Goal: Task Accomplishment & Management: Manage account settings

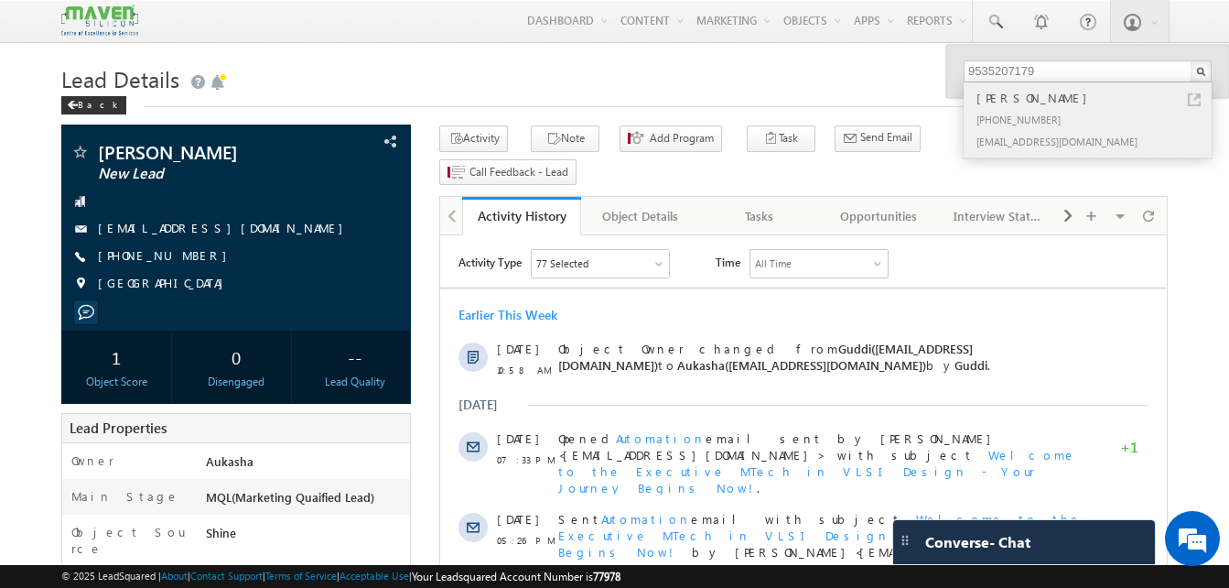
type input "9535207179"
click at [1192, 102] on link at bounding box center [1194, 99] width 13 height 13
click at [525, 71] on h1 "Lead Details" at bounding box center [614, 78] width 1107 height 36
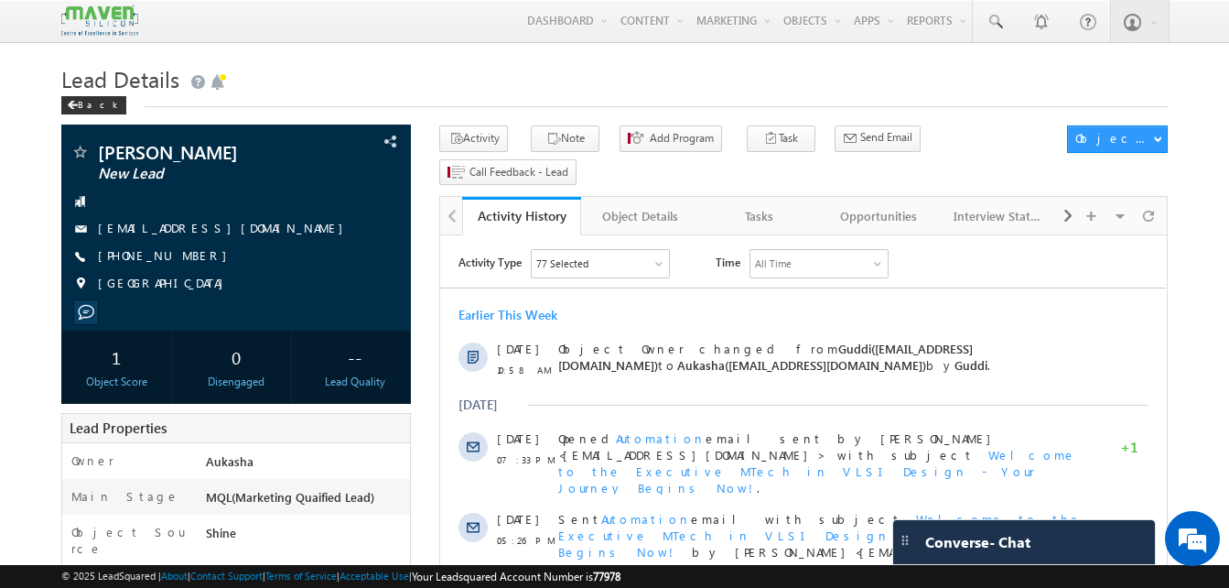
click at [523, 103] on div "Back" at bounding box center [614, 101] width 1107 height 12
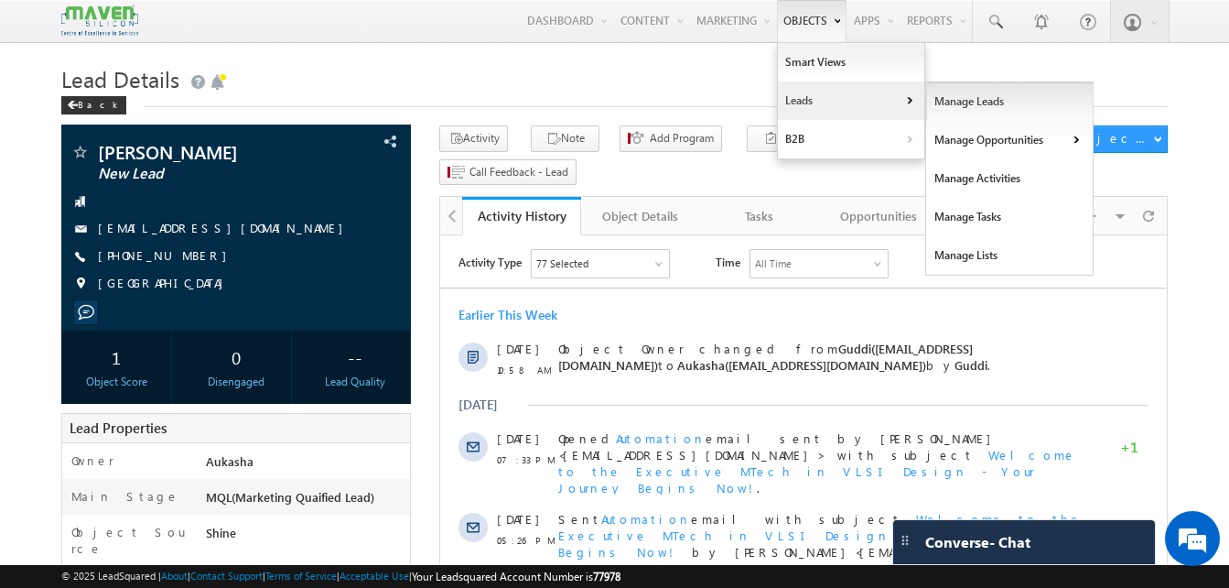
click at [991, 103] on link "Manage Leads" at bounding box center [1010, 101] width 168 height 38
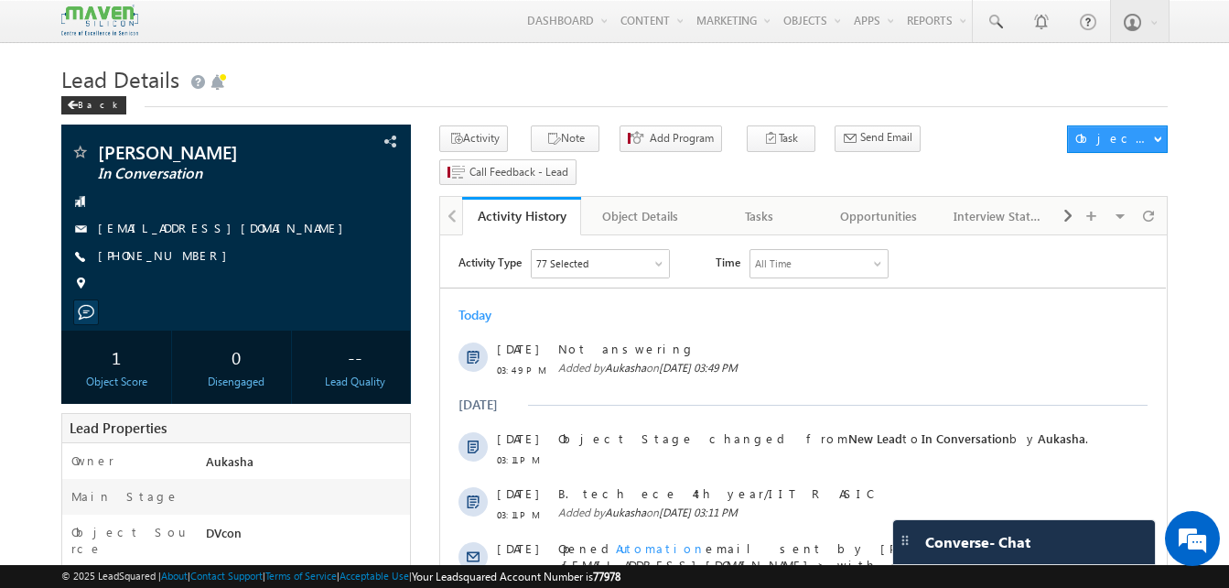
click at [709, 98] on div "Back" at bounding box center [614, 101] width 1107 height 12
click at [678, 89] on h1 "Lead Details" at bounding box center [614, 78] width 1107 height 36
click at [703, 88] on h1 "Lead Details" at bounding box center [614, 78] width 1107 height 36
click at [663, 96] on div "Back" at bounding box center [614, 101] width 1107 height 12
click at [685, 81] on h1 "Lead Details" at bounding box center [614, 78] width 1107 height 36
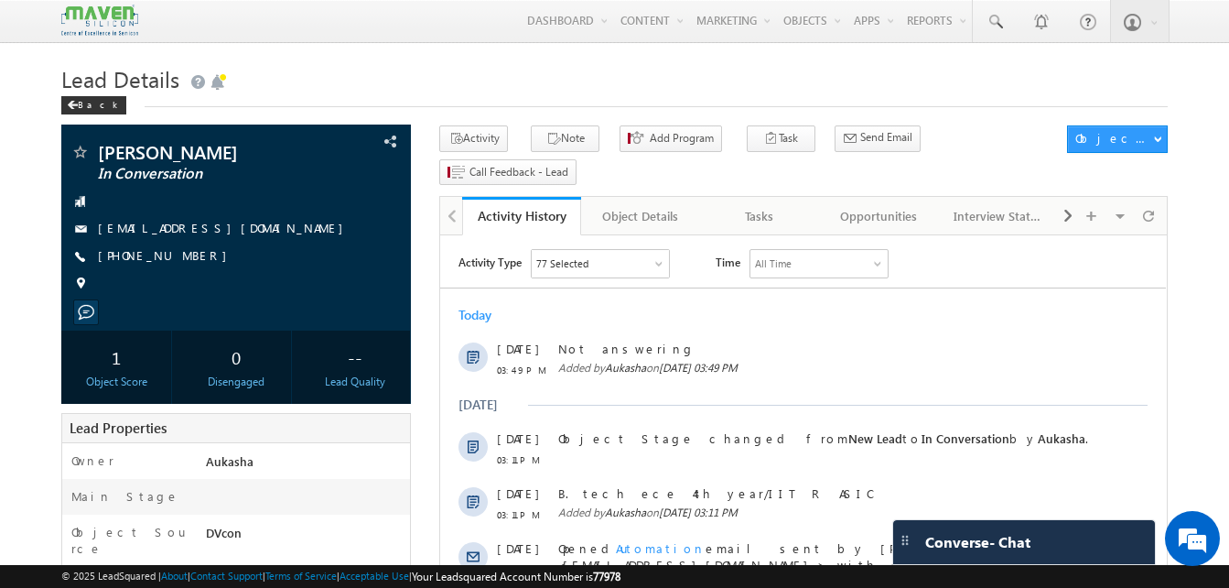
click at [731, 88] on h1 "Lead Details" at bounding box center [614, 78] width 1107 height 36
click at [650, 86] on h1 "Lead Details" at bounding box center [614, 78] width 1107 height 36
click at [649, 119] on div "Lead Details Back" at bounding box center [614, 93] width 1107 height 66
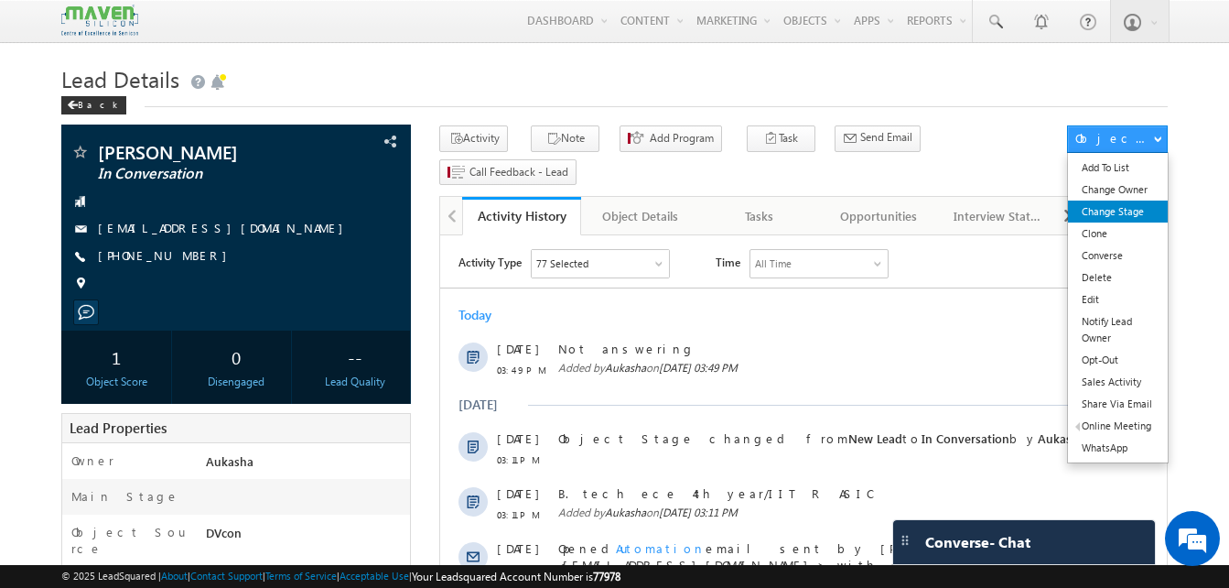
click at [1123, 219] on link "Change Stage" at bounding box center [1118, 211] width 100 height 22
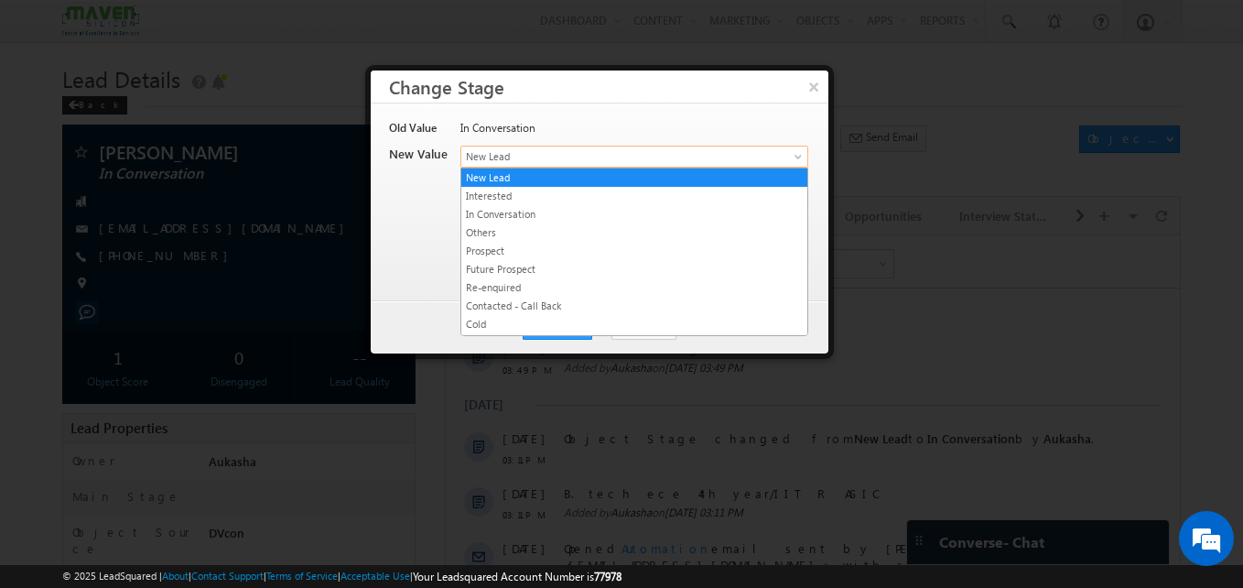
click at [482, 158] on span "New Lead" at bounding box center [604, 156] width 286 height 16
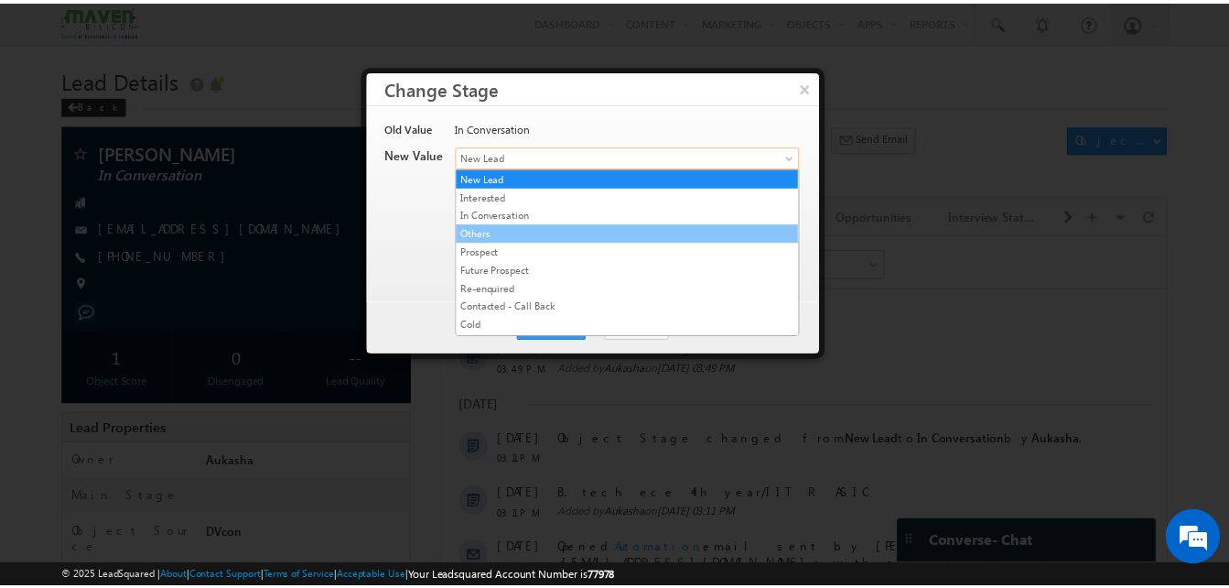
scroll to position [346, 0]
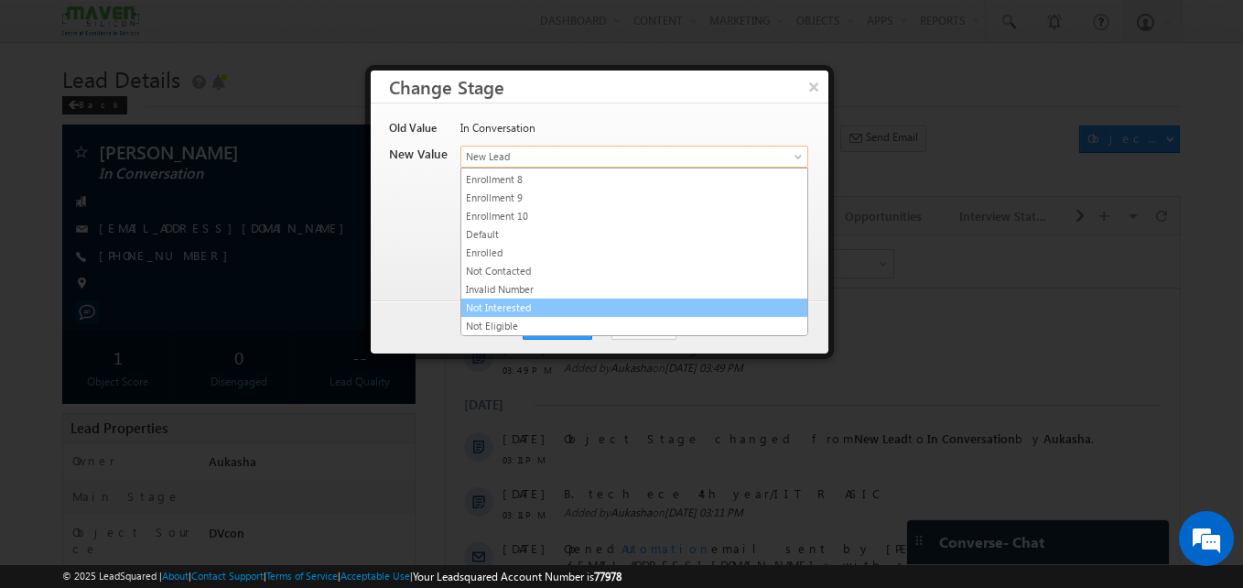
click at [544, 306] on link "Not Interested" at bounding box center [634, 307] width 346 height 16
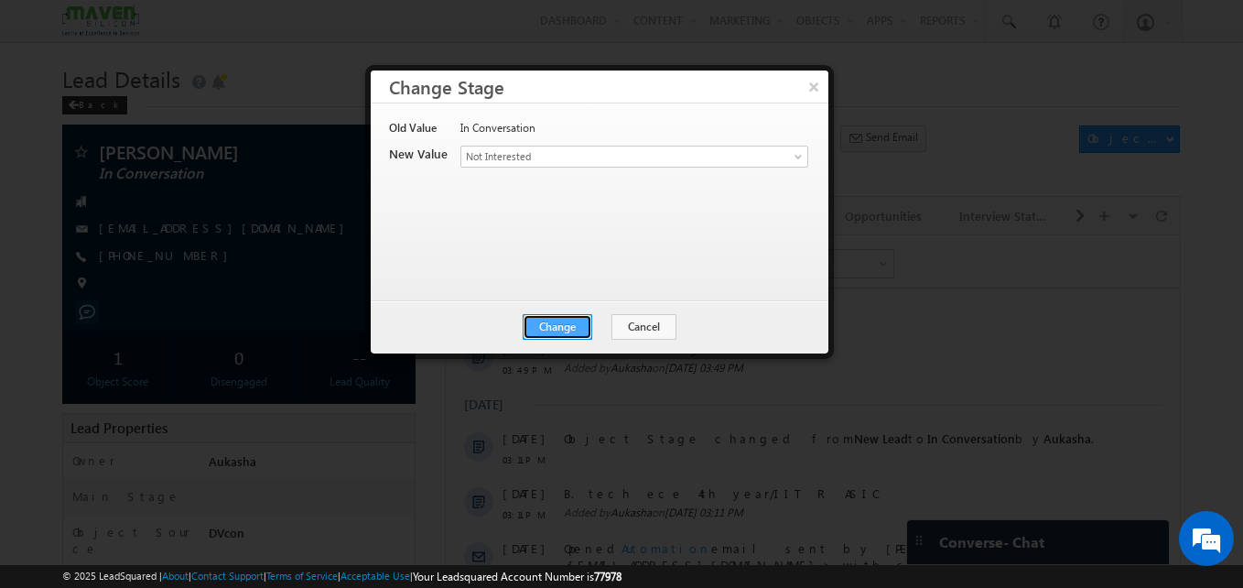
click at [559, 318] on button "Change" at bounding box center [558, 327] width 70 height 26
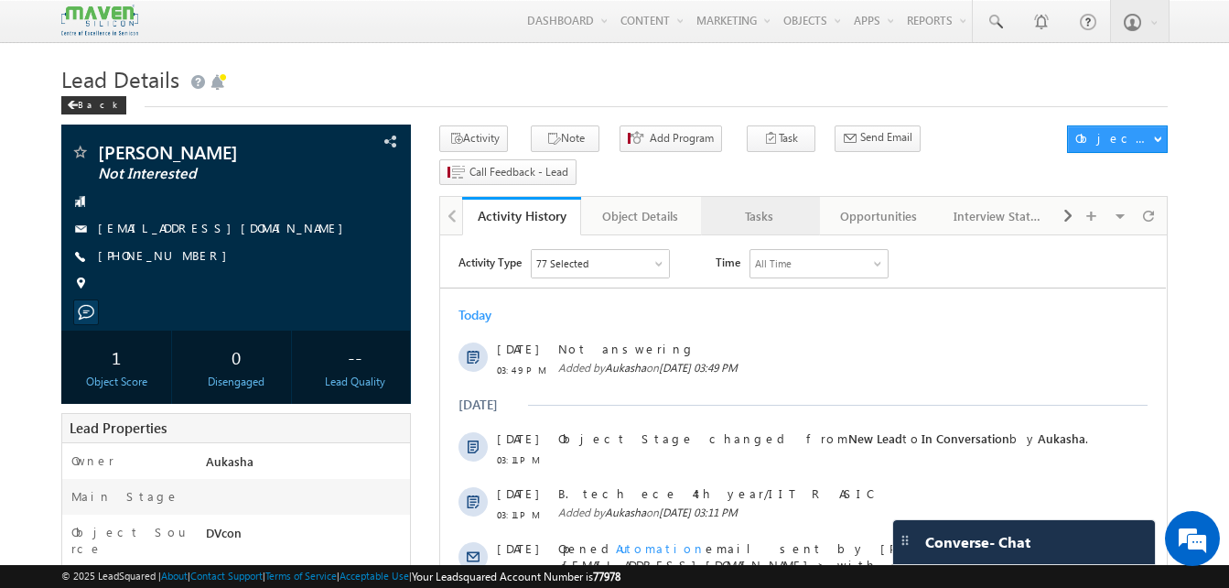
click at [744, 205] on div "Tasks" at bounding box center [760, 216] width 88 height 22
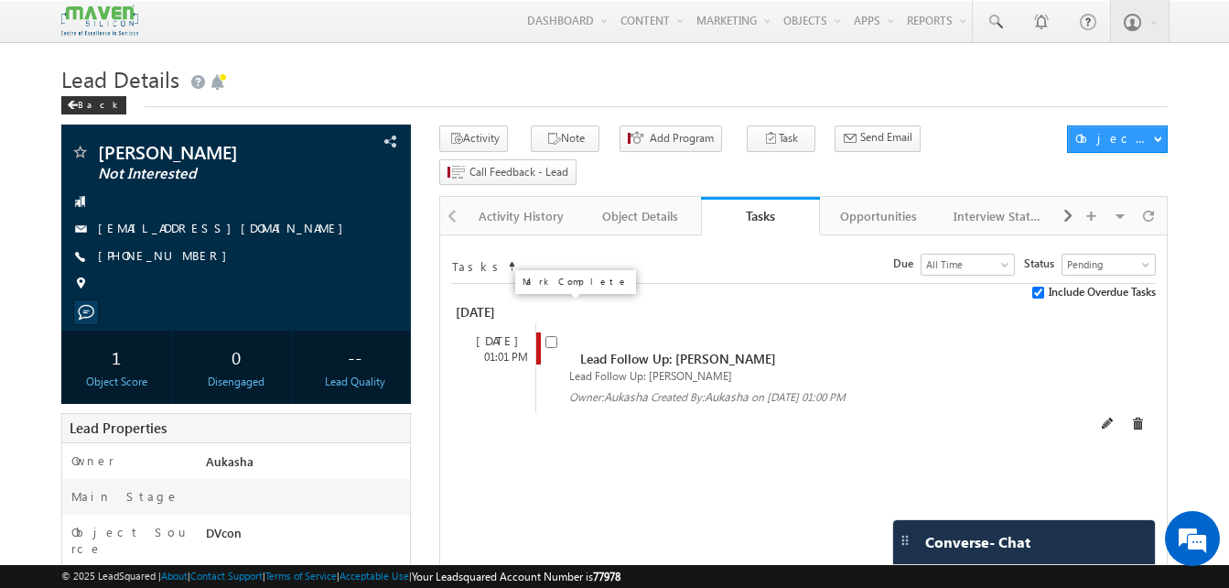
click at [551, 336] on input "checkbox" at bounding box center [552, 342] width 12 height 12
checkbox input "false"
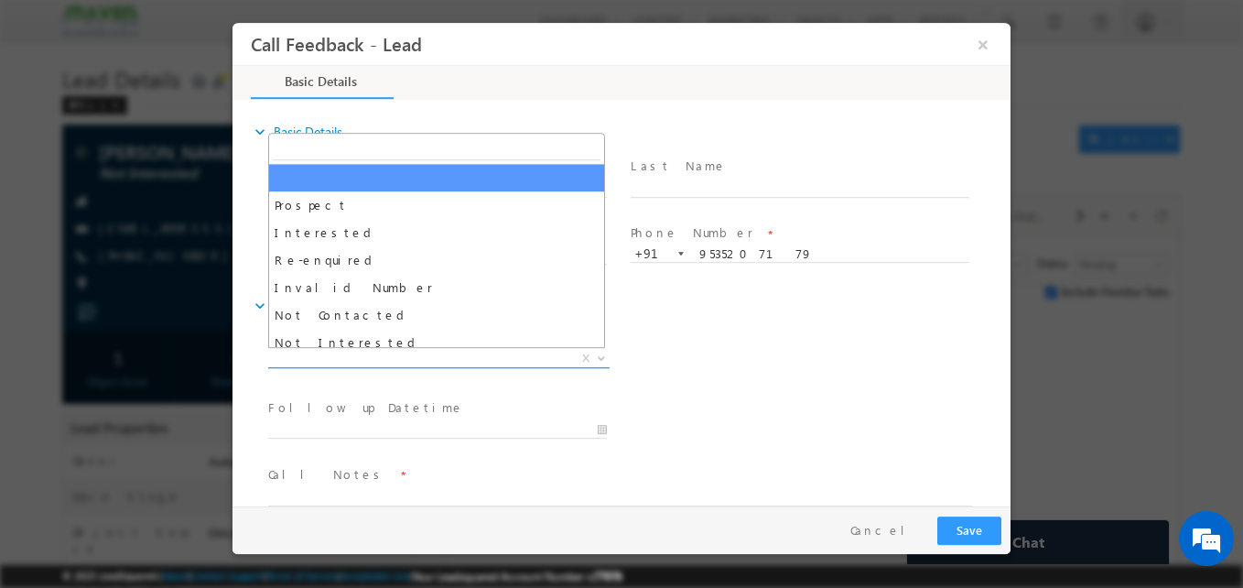
click at [485, 359] on span "X" at bounding box center [438, 359] width 341 height 18
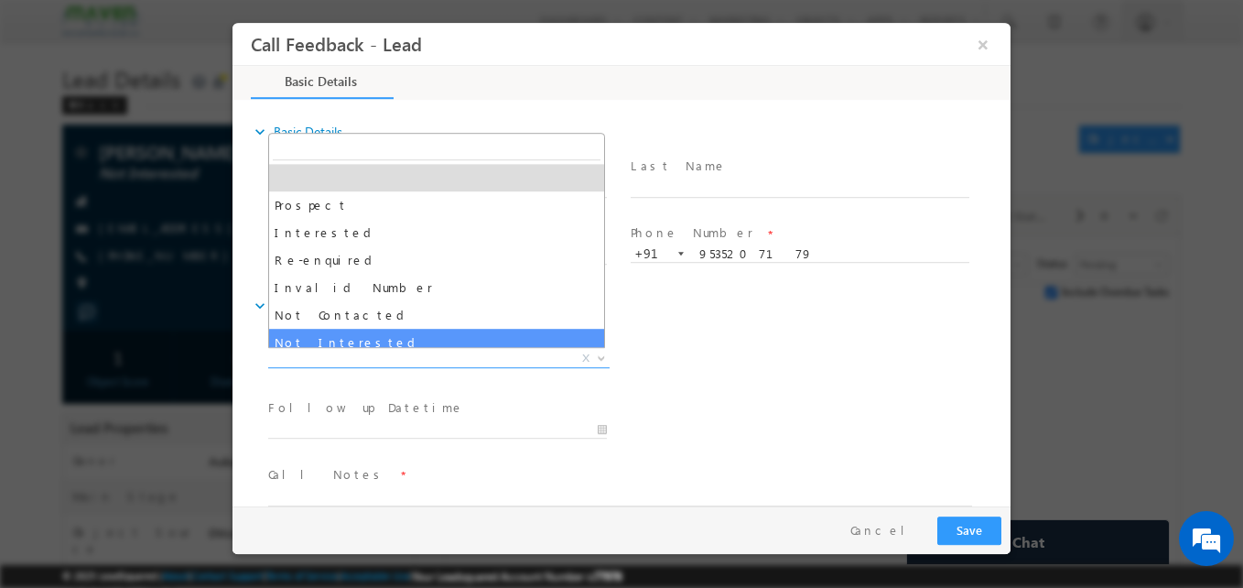
select select "Not Interested"
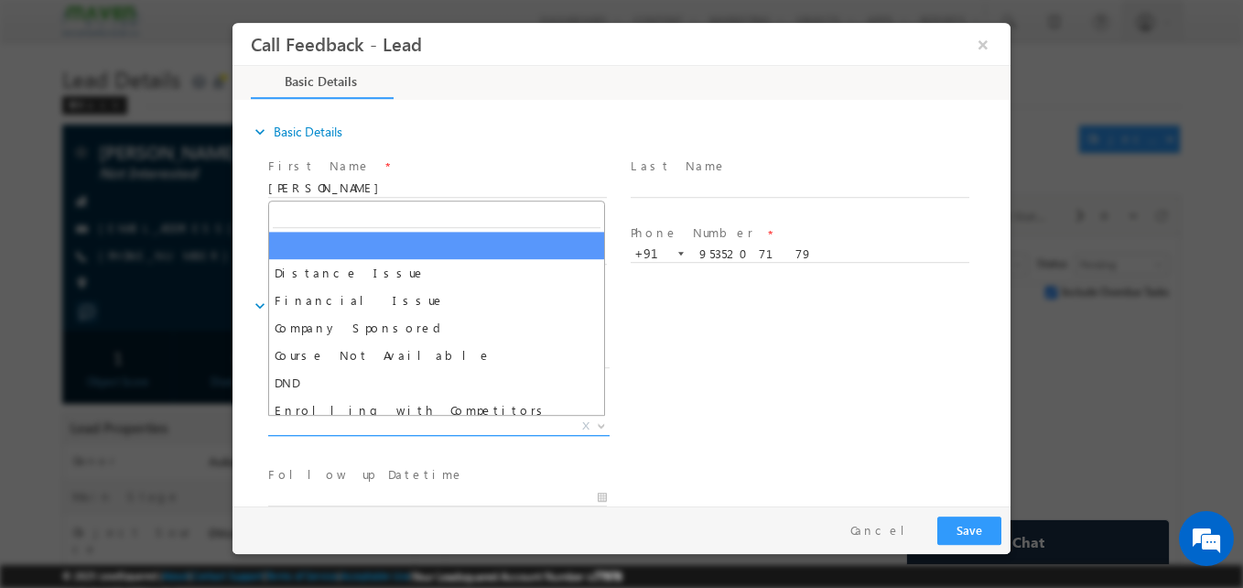
click at [409, 432] on span "X" at bounding box center [438, 426] width 341 height 18
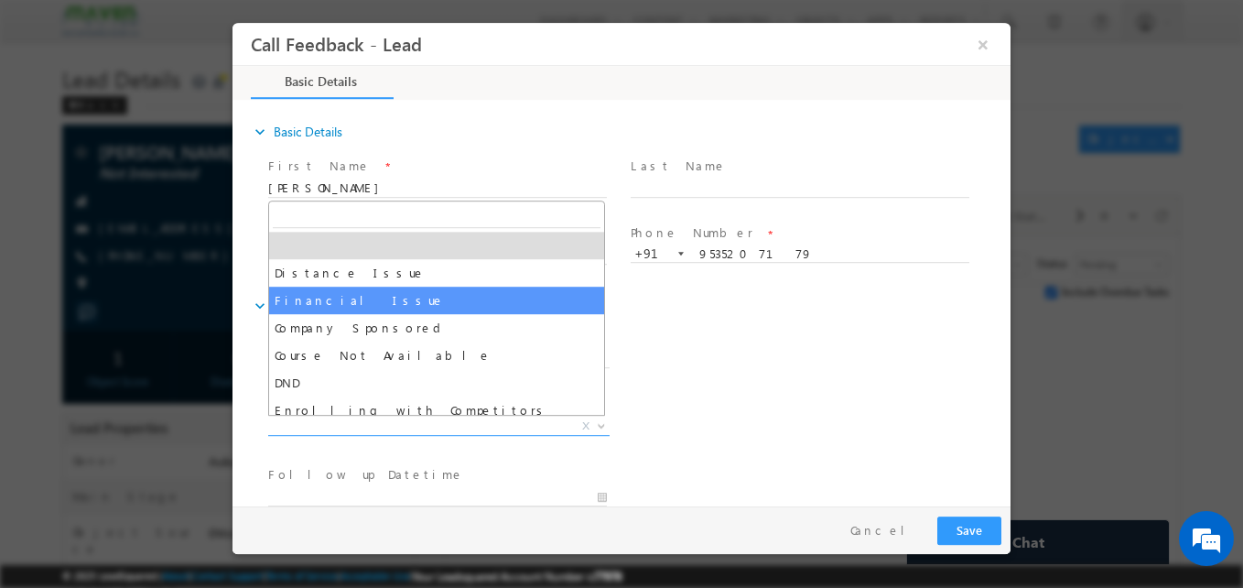
select select "Financial Issue"
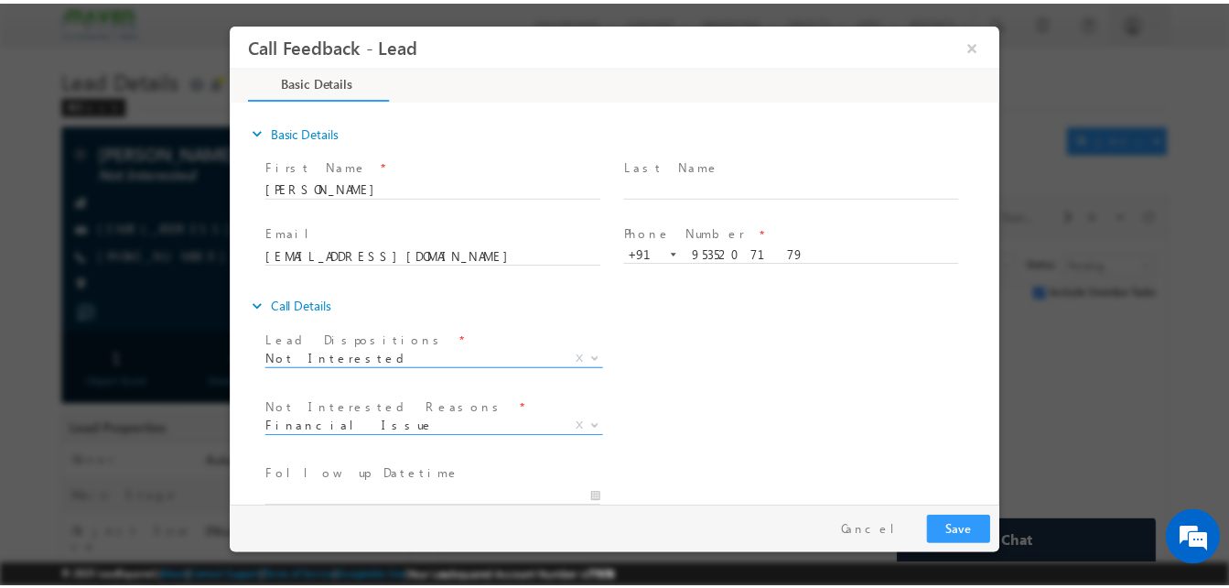
scroll to position [165, 0]
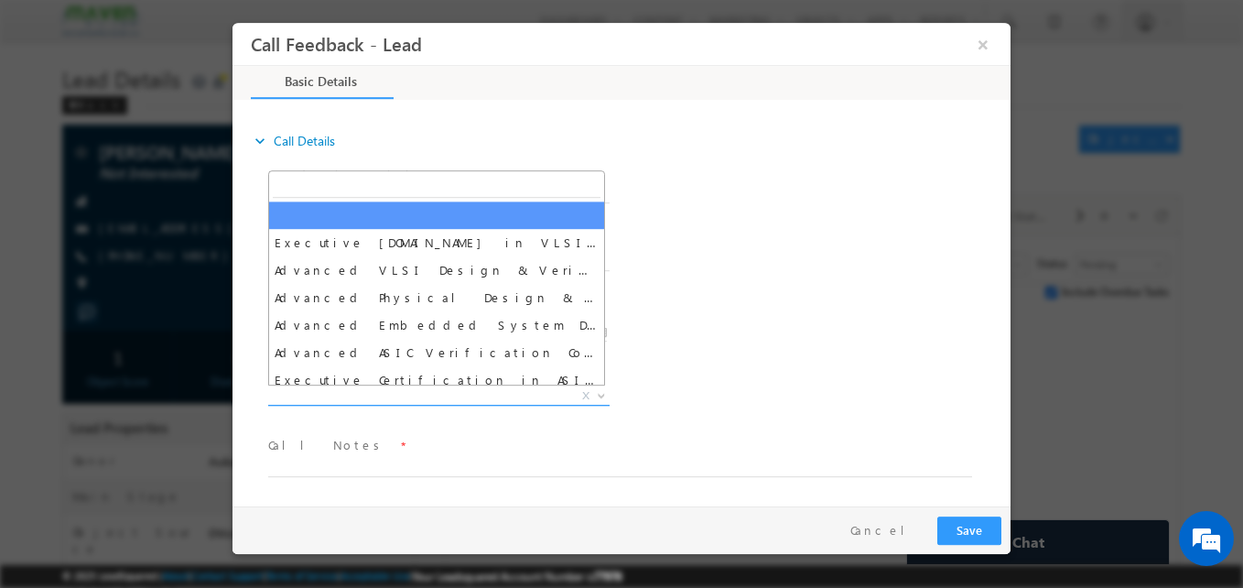
click at [388, 394] on span "X" at bounding box center [438, 396] width 341 height 18
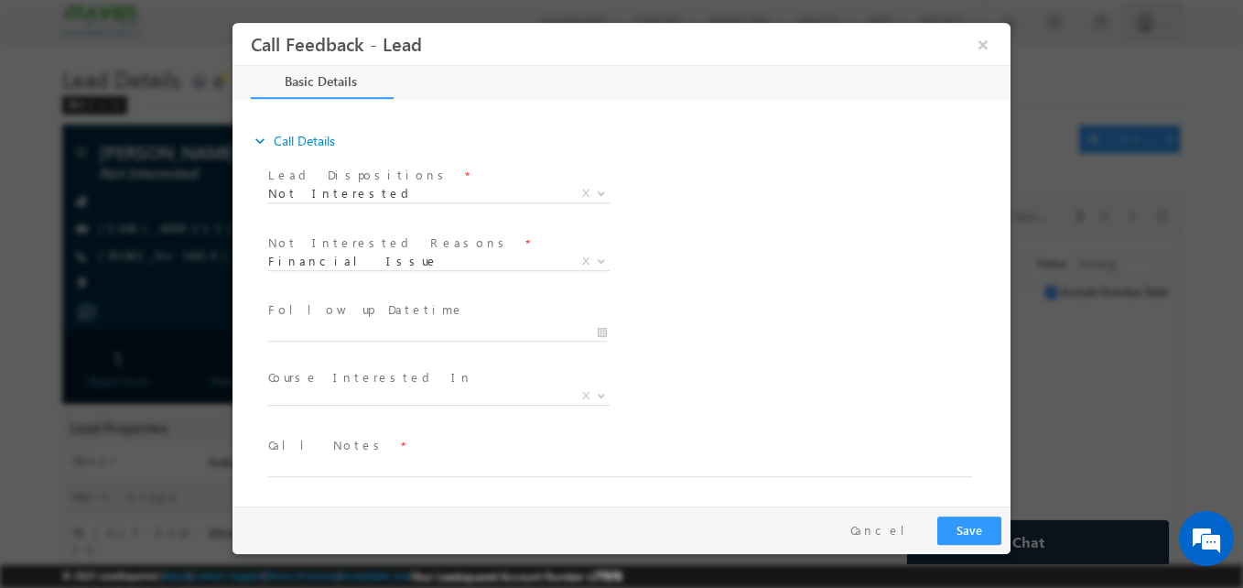
click at [697, 319] on div "Follow up Datetime * Program Type * Long Term Short Term X" at bounding box center [638, 332] width 746 height 68
click at [324, 473] on textarea at bounding box center [620, 466] width 704 height 21
type textarea "Finance issue"
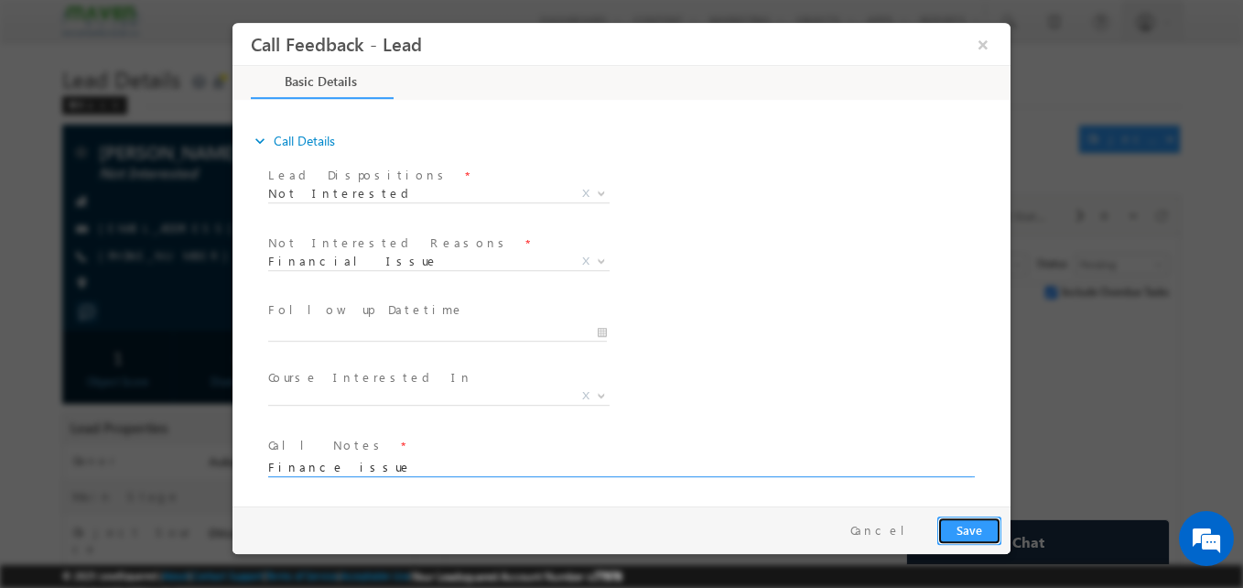
click at [978, 525] on button "Save" at bounding box center [969, 530] width 64 height 28
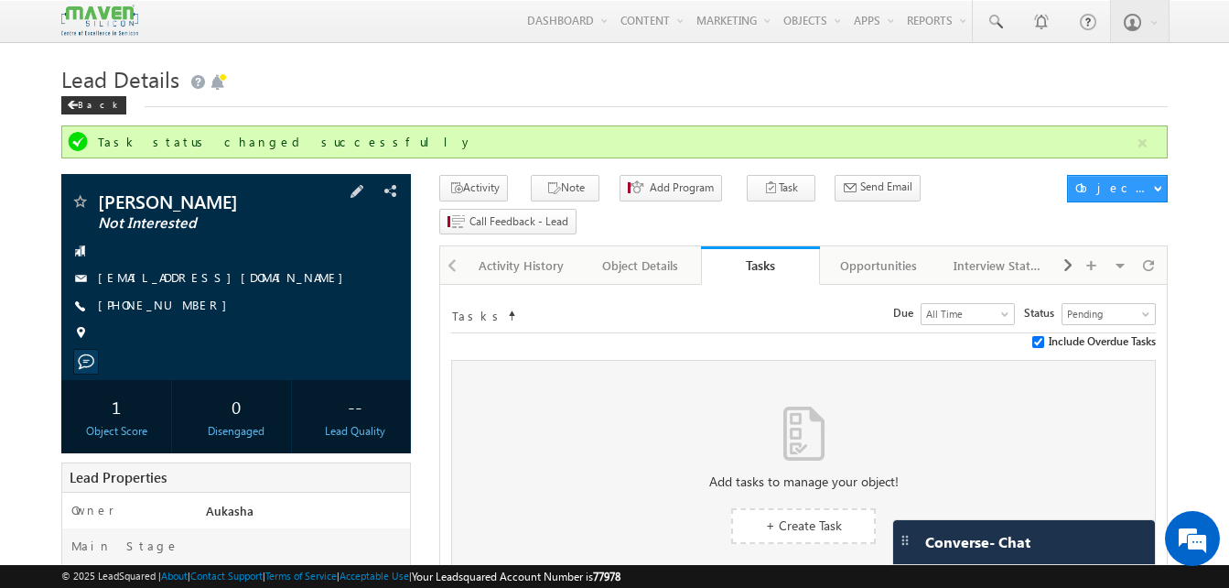
drag, startPoint x: 201, startPoint y: 306, endPoint x: 188, endPoint y: 308, distance: 14.0
click at [188, 308] on div "[PHONE_NUMBER]" at bounding box center [235, 306] width 331 height 18
copy div "[PHONE_NUMBER]"
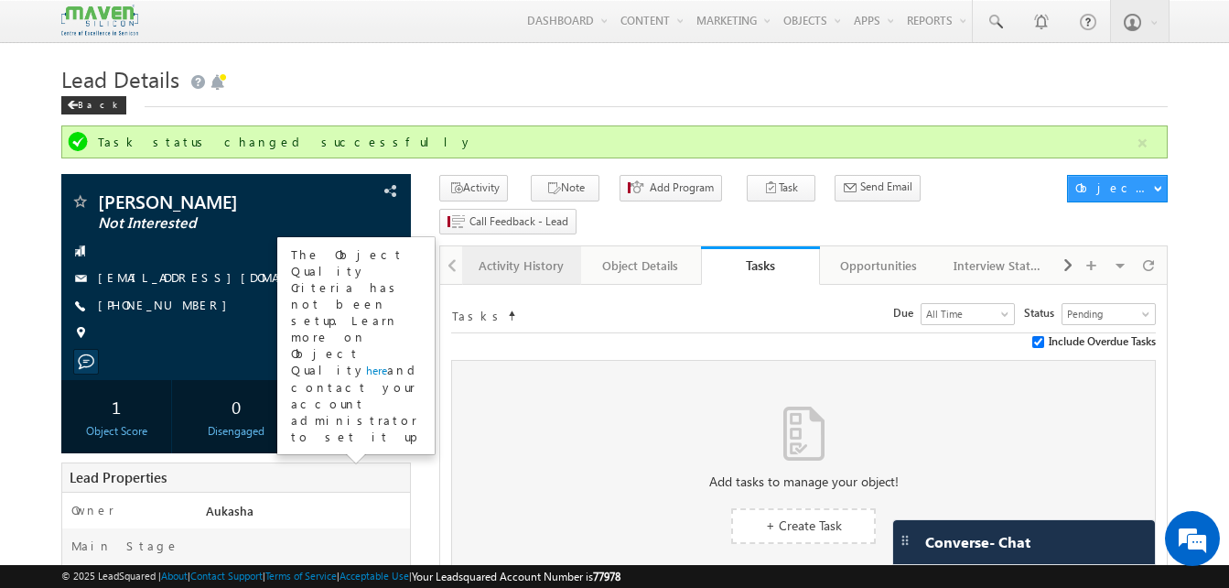
copy div "[PHONE_NUMBER]"
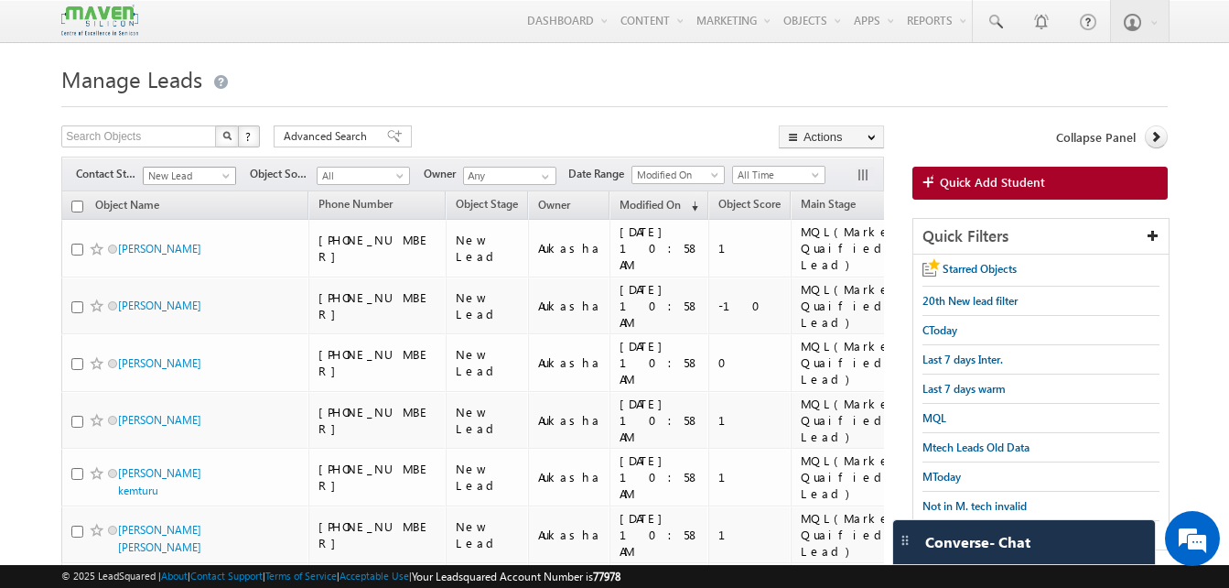
click at [222, 168] on span "New Lead" at bounding box center [187, 176] width 87 height 16
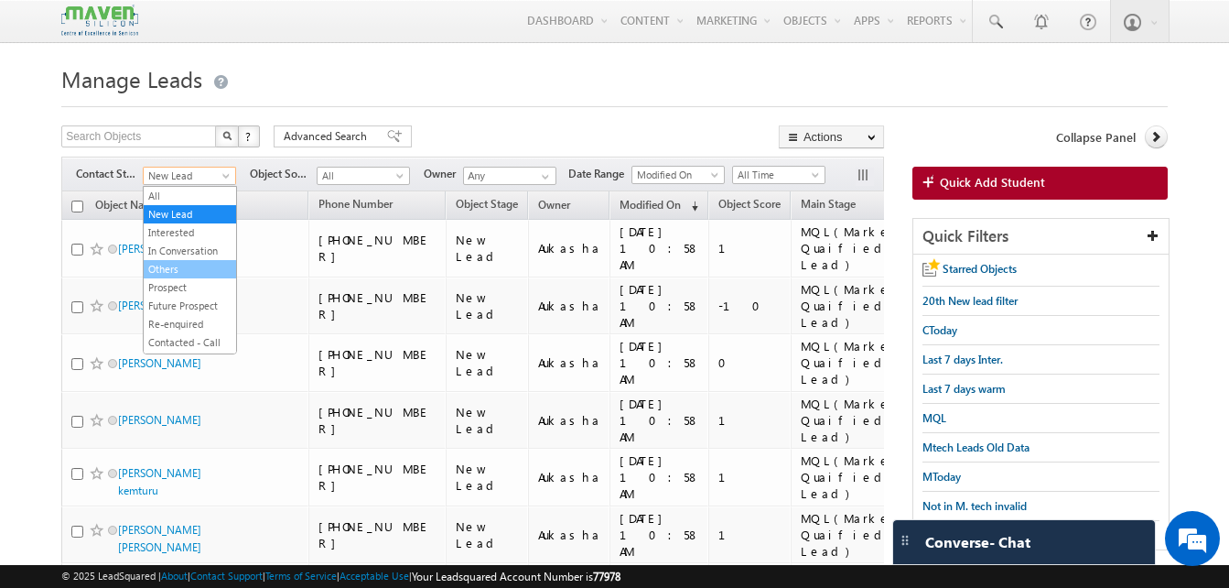
click at [181, 267] on link "Others" at bounding box center [190, 269] width 92 height 16
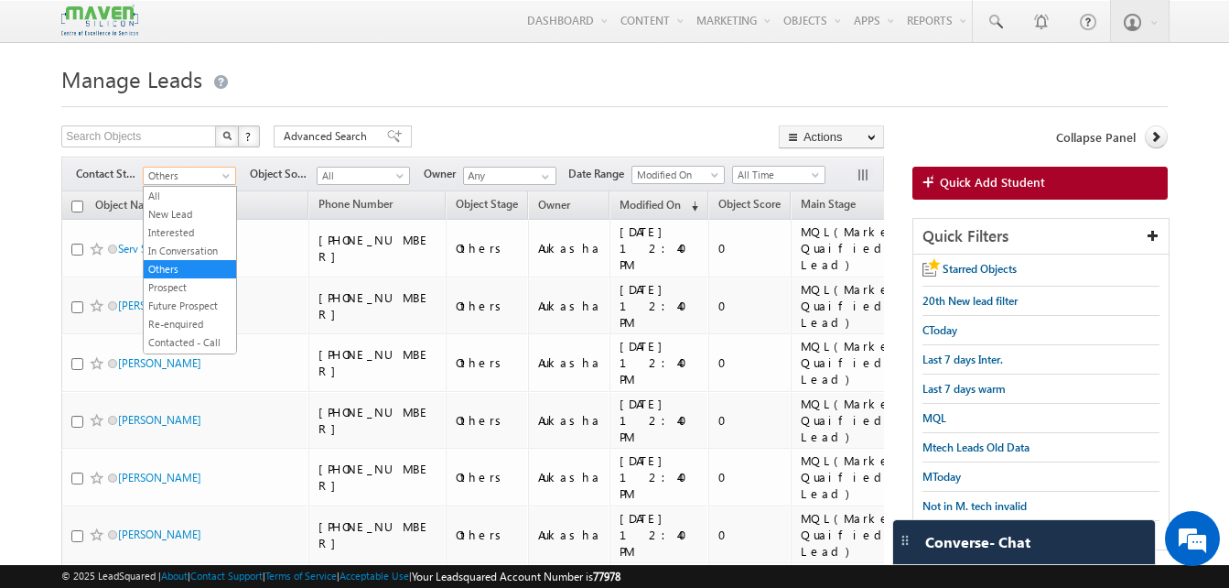
click at [222, 179] on span at bounding box center [228, 179] width 15 height 15
click at [181, 214] on link "New Lead" at bounding box center [190, 214] width 92 height 16
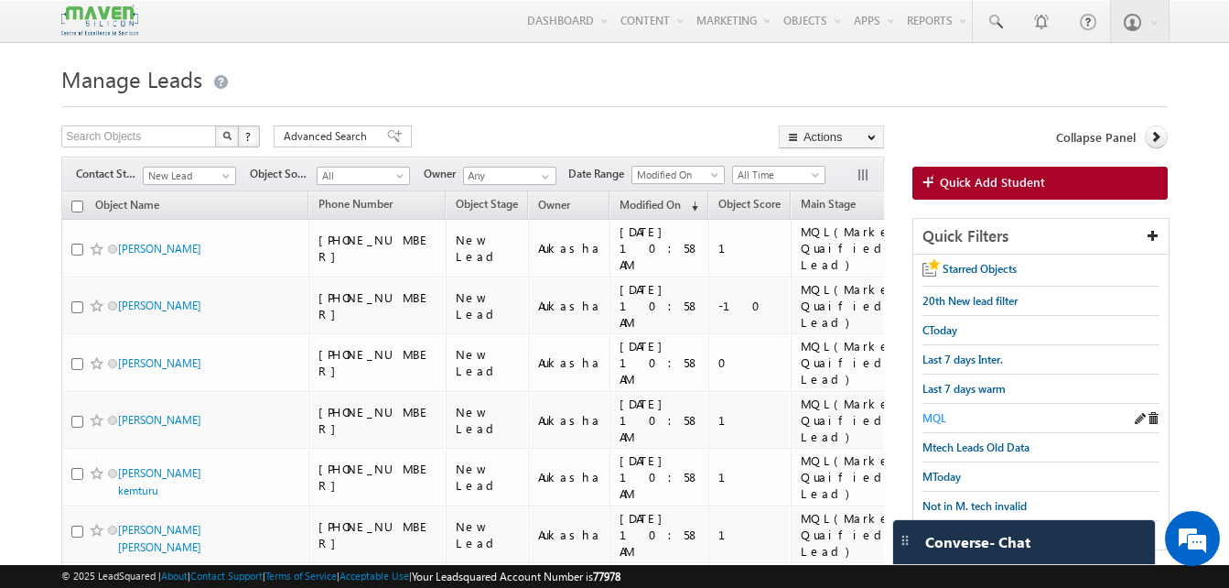
click at [938, 412] on span "MQL" at bounding box center [935, 418] width 24 height 14
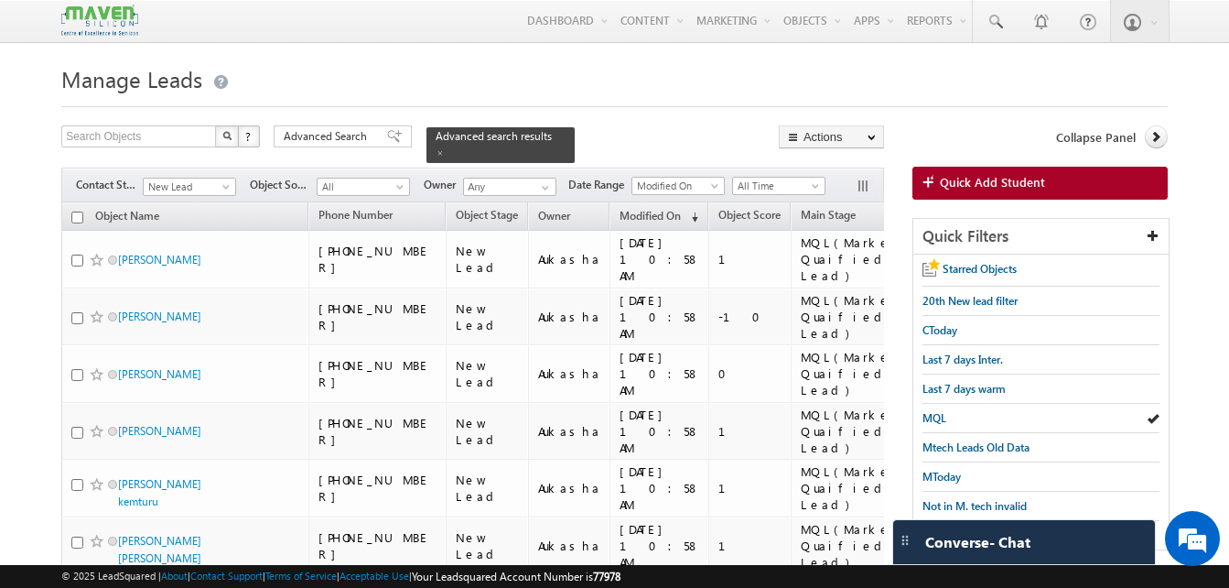
click at [79, 211] on input "checkbox" at bounding box center [77, 217] width 12 height 12
checkbox input "true"
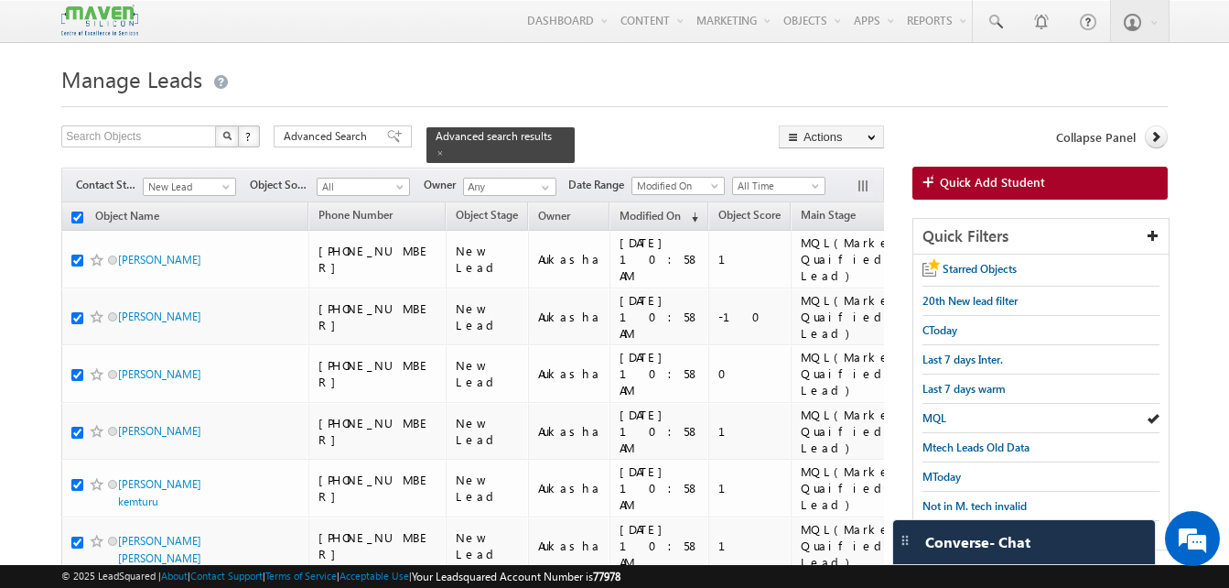
checkbox input "true"
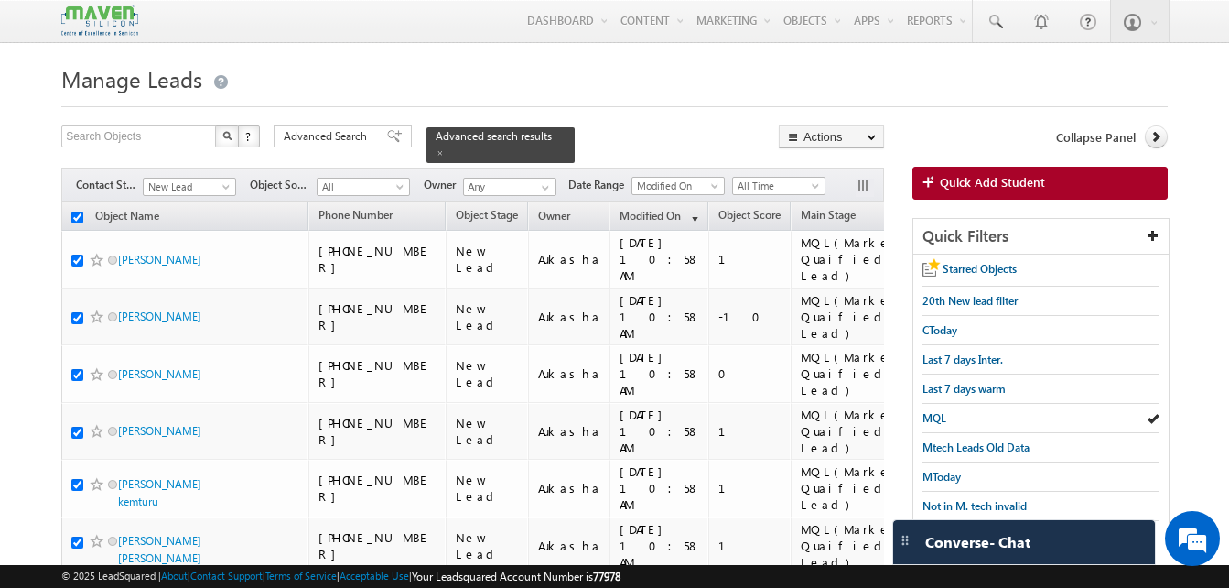
checkbox input "true"
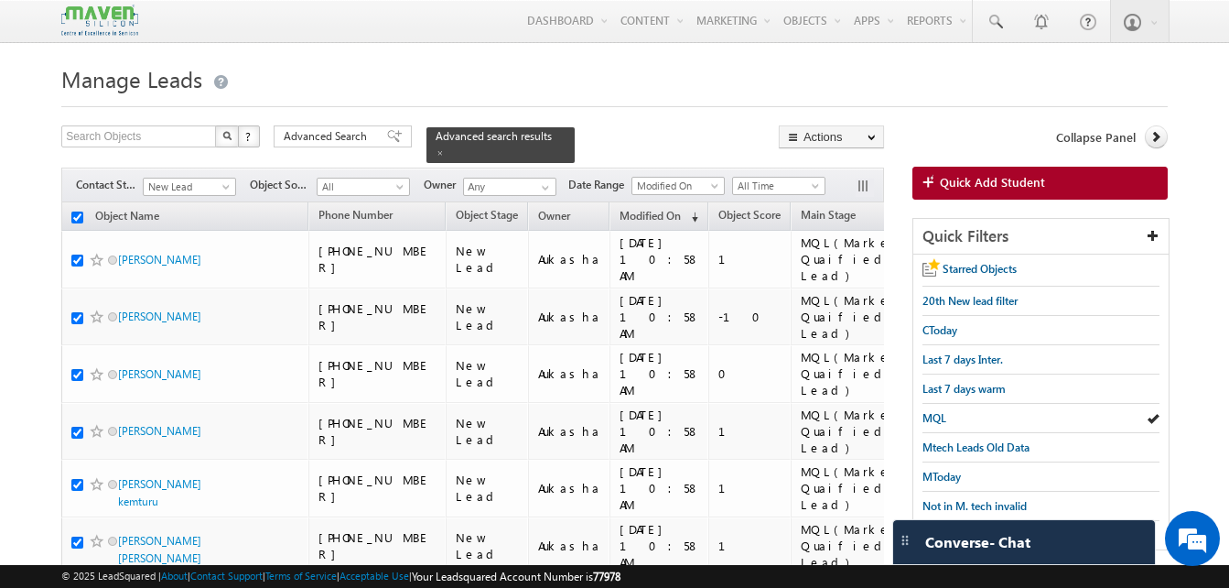
checkbox input "true"
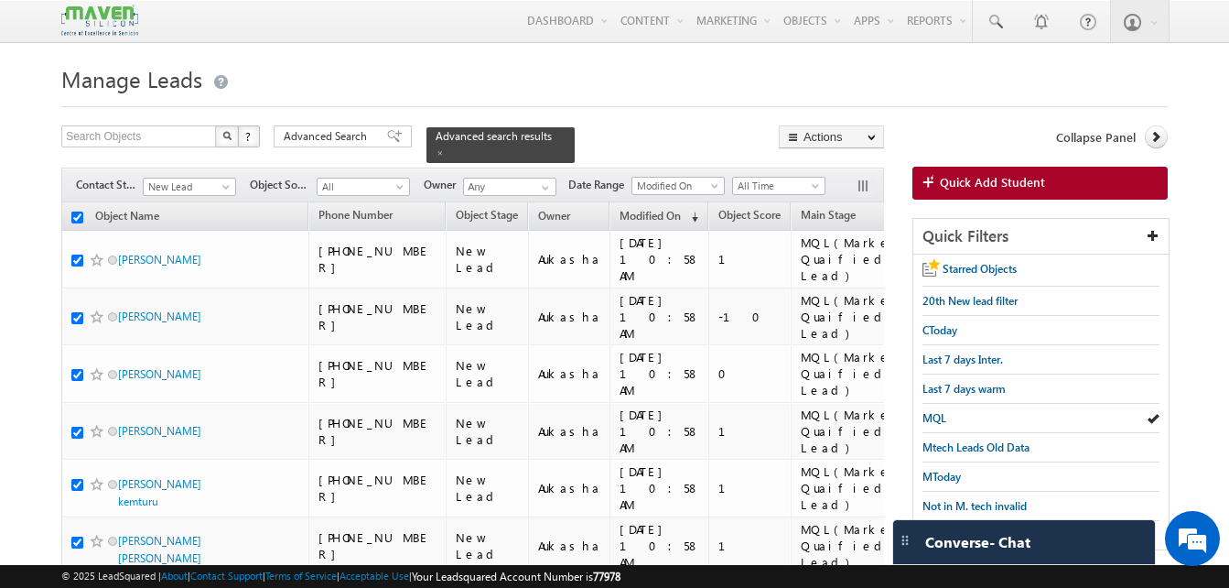
checkbox input "true"
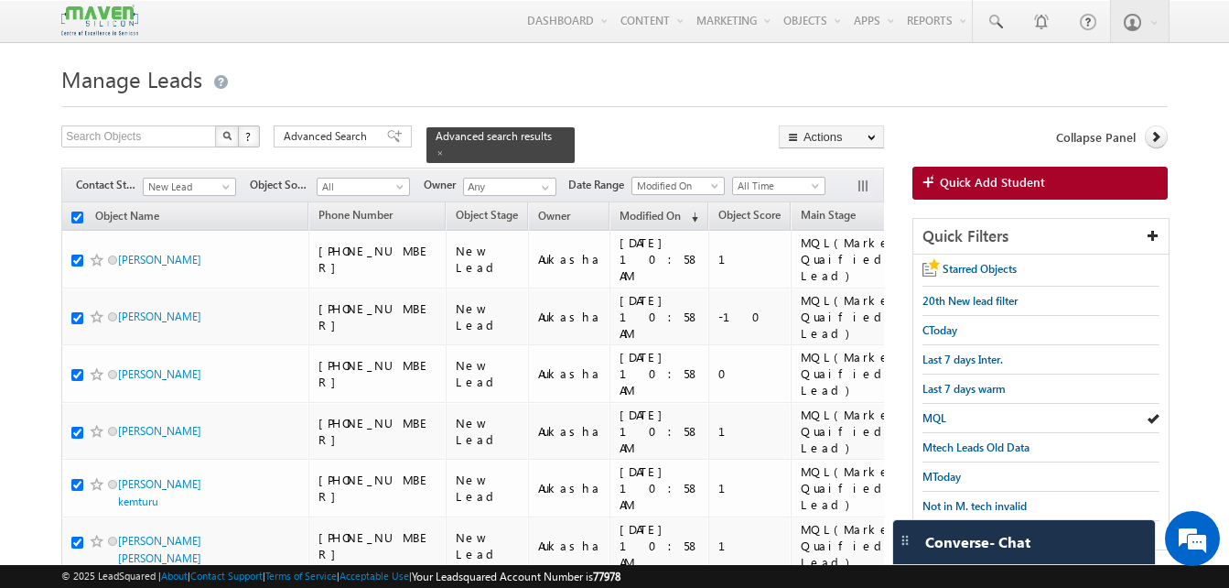
checkbox input "true"
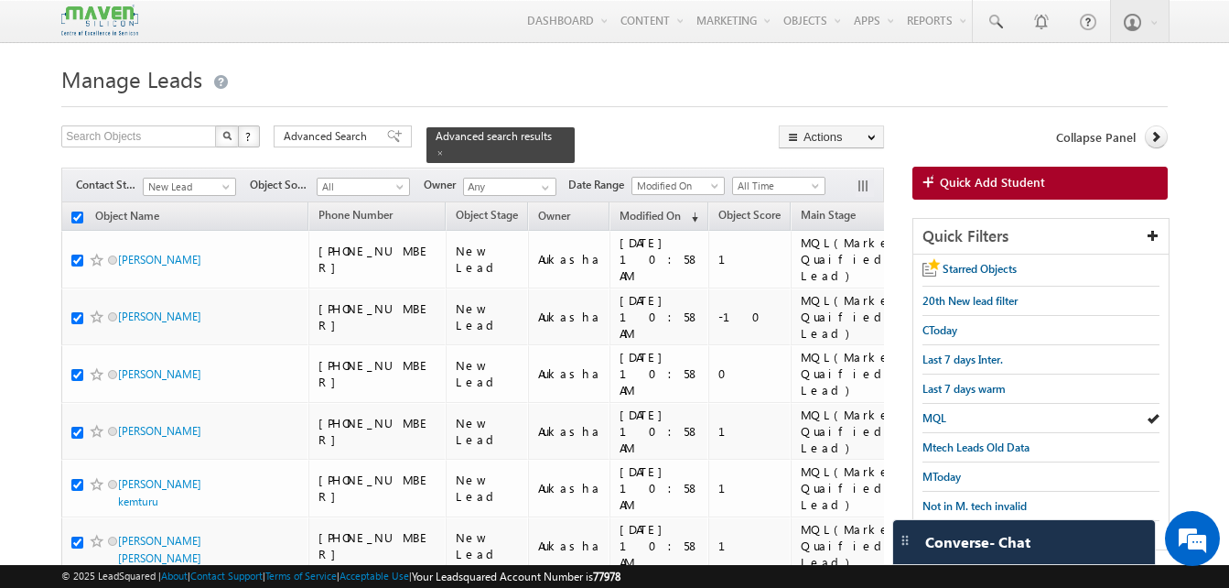
checkbox input "true"
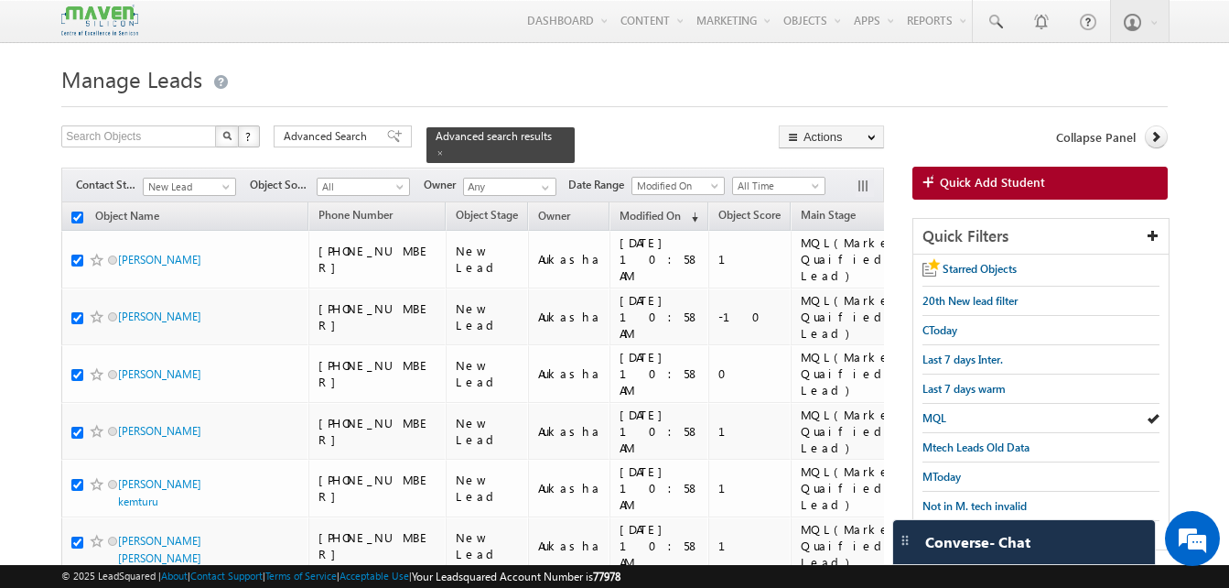
checkbox input "true"
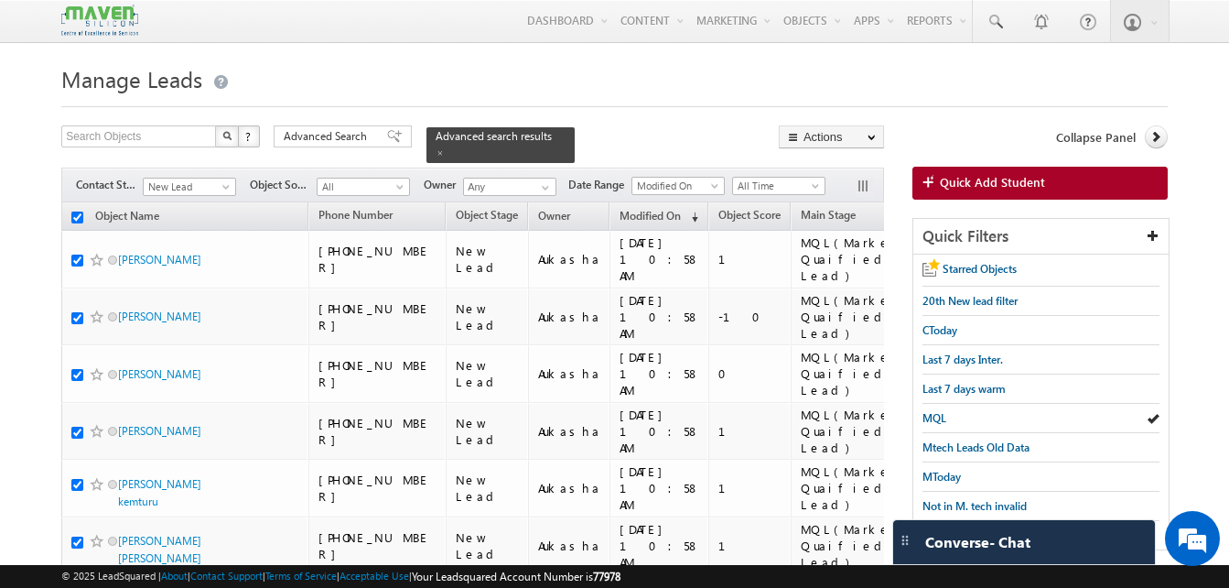
checkbox input "true"
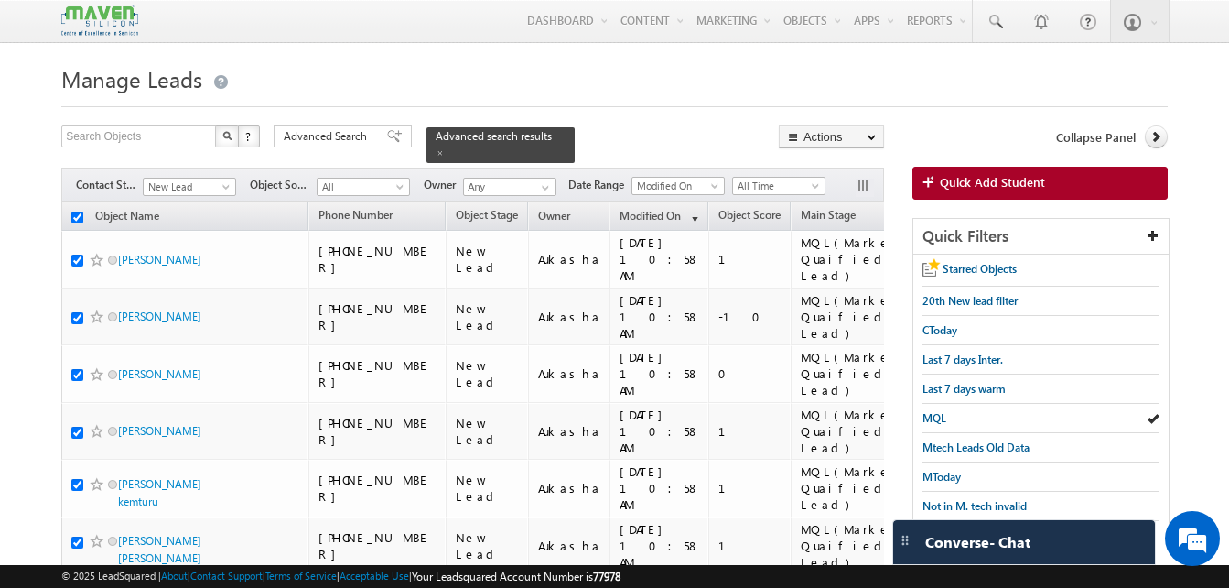
checkbox input "true"
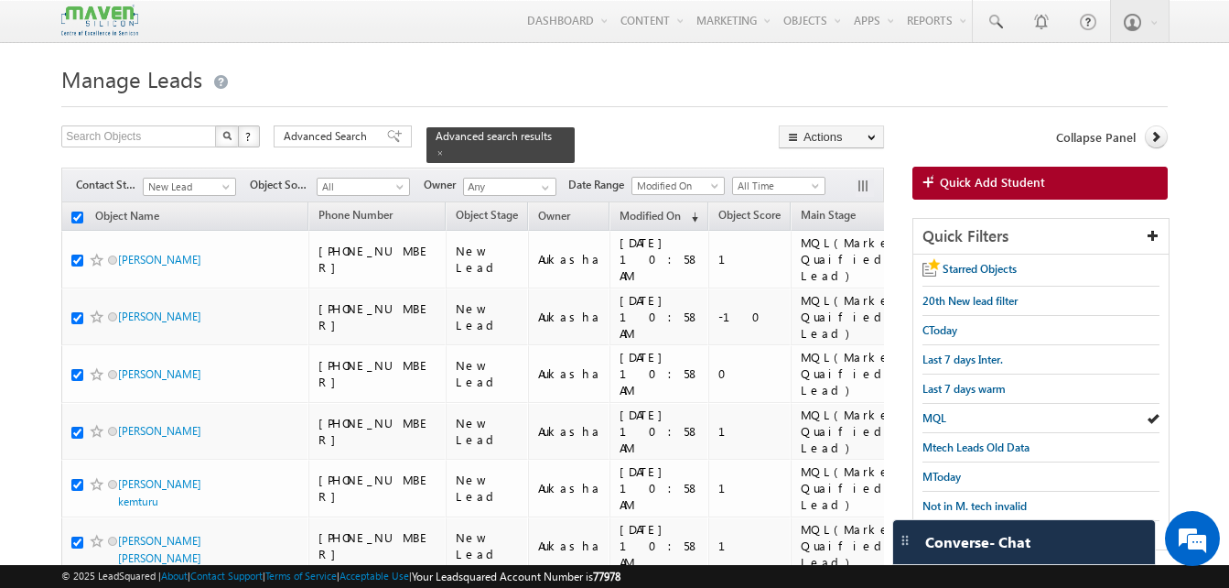
checkbox input "true"
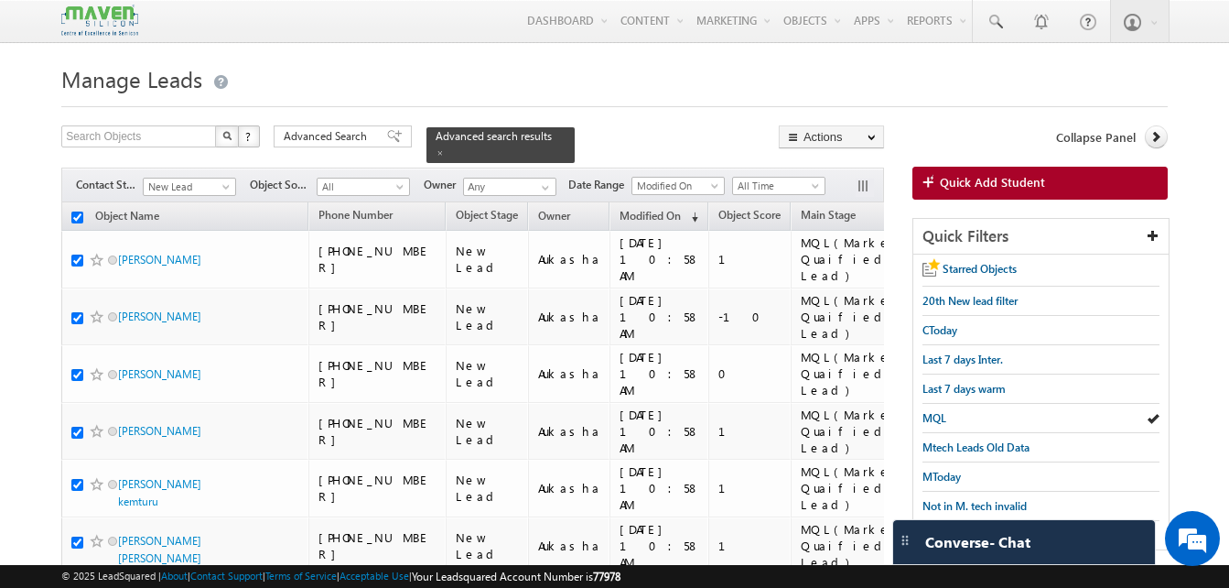
checkbox input "true"
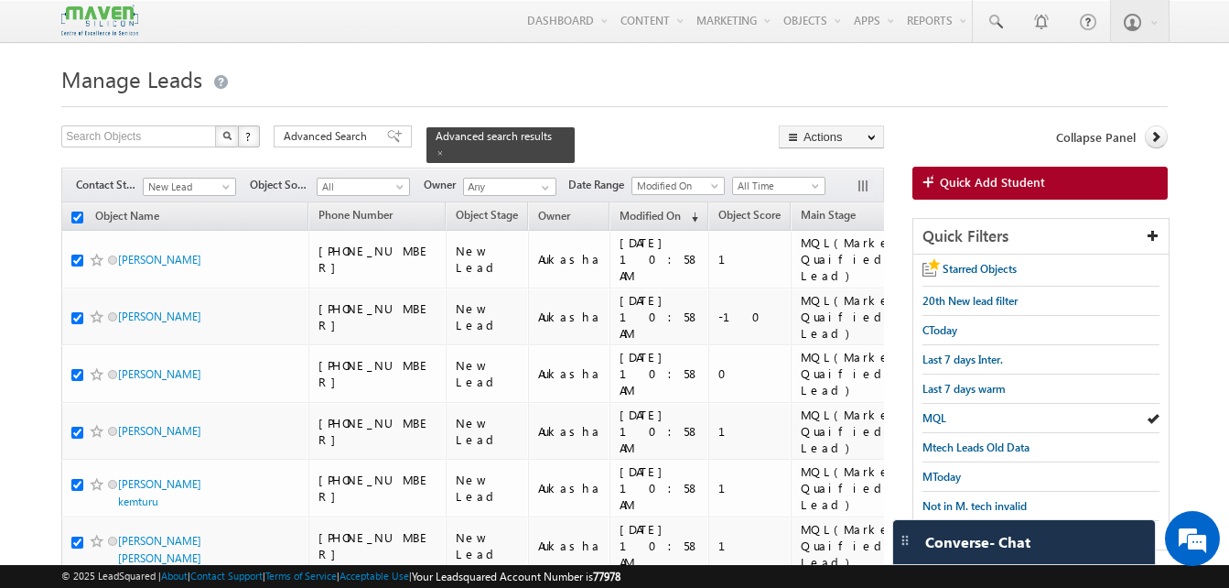
checkbox input "true"
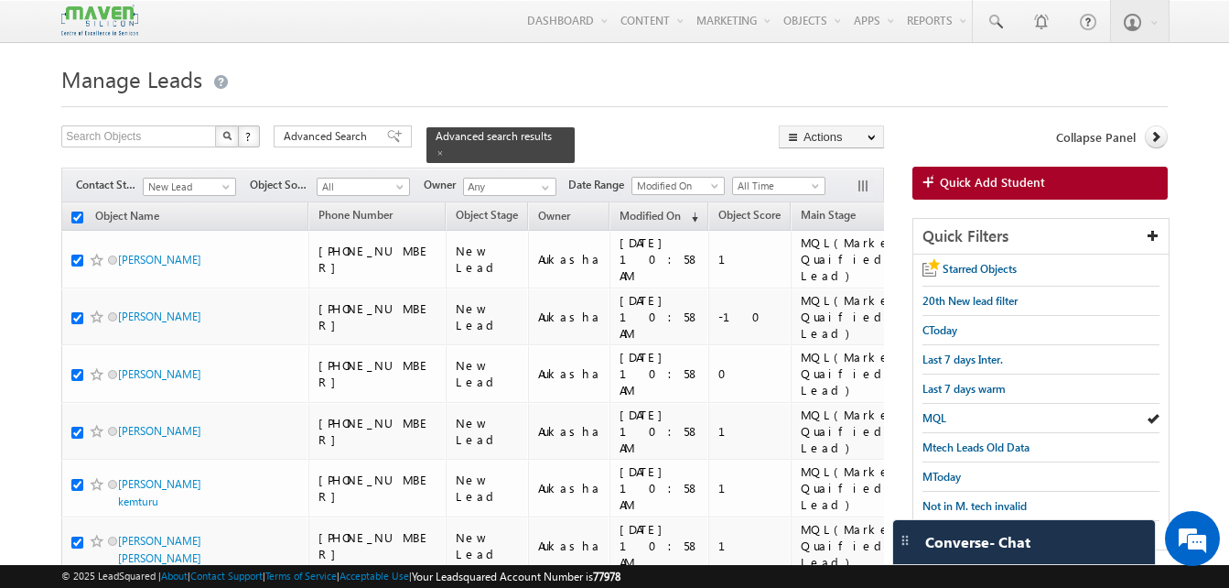
checkbox input "true"
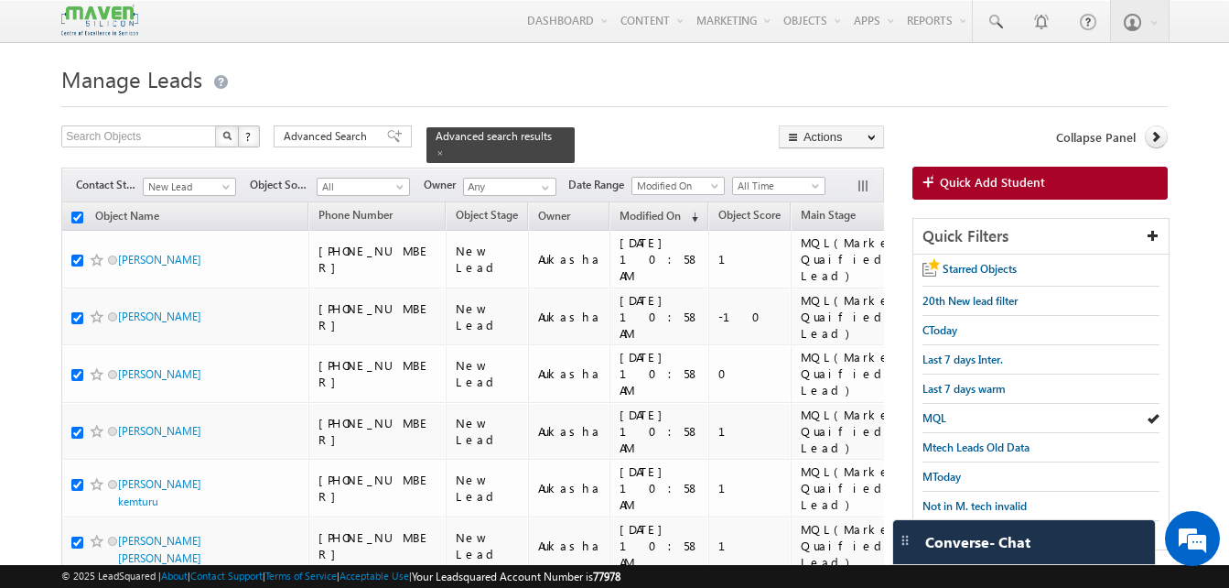
checkbox input "true"
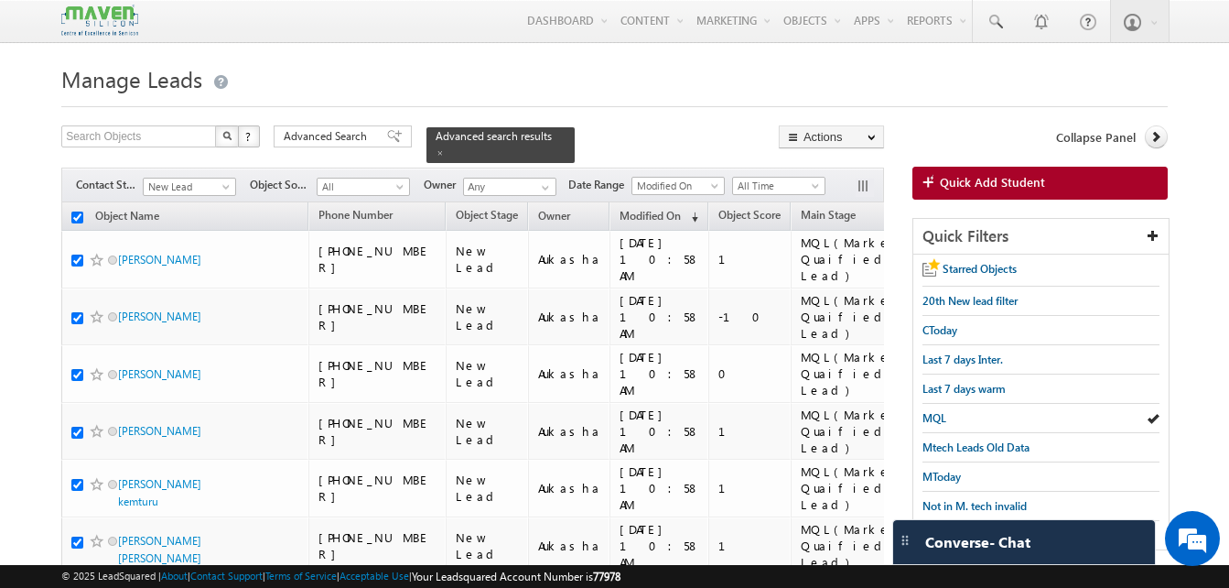
checkbox input "true"
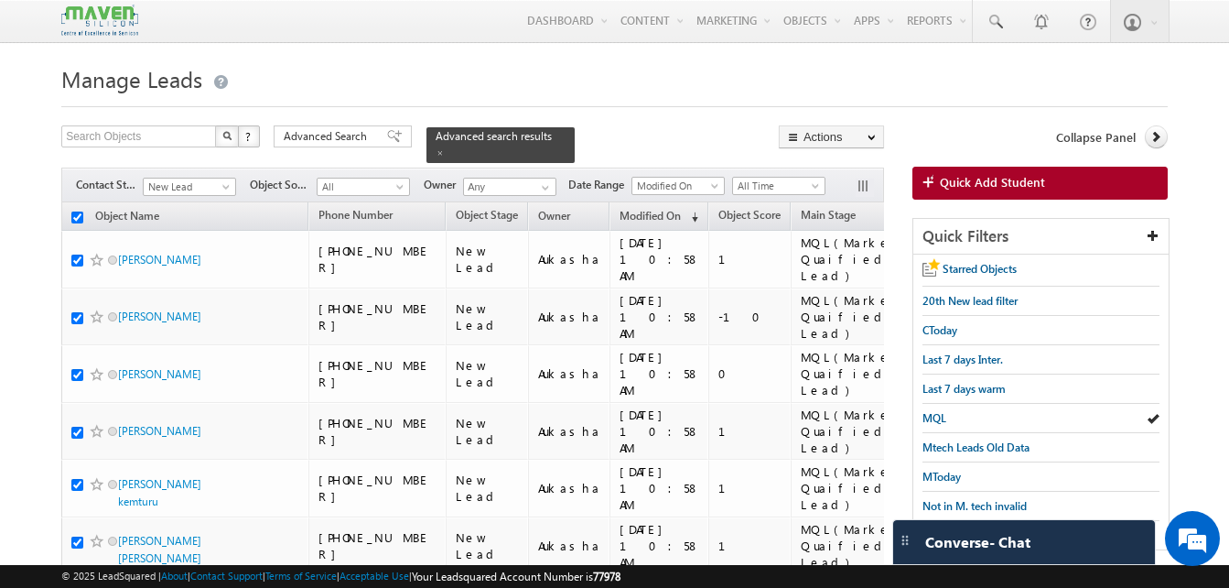
checkbox input "true"
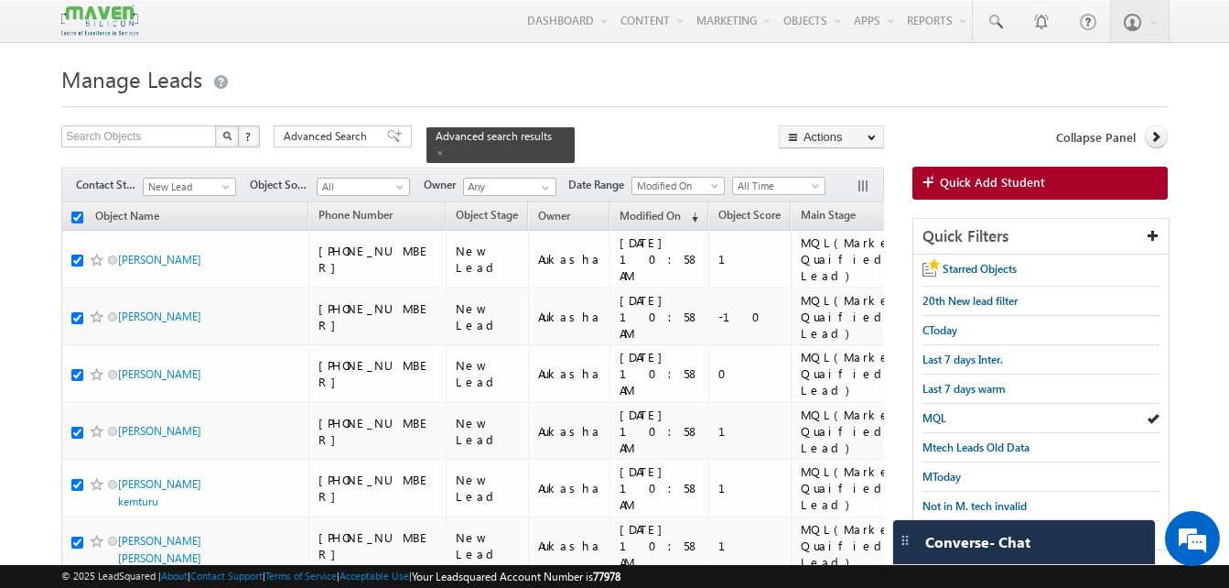
checkbox input "true"
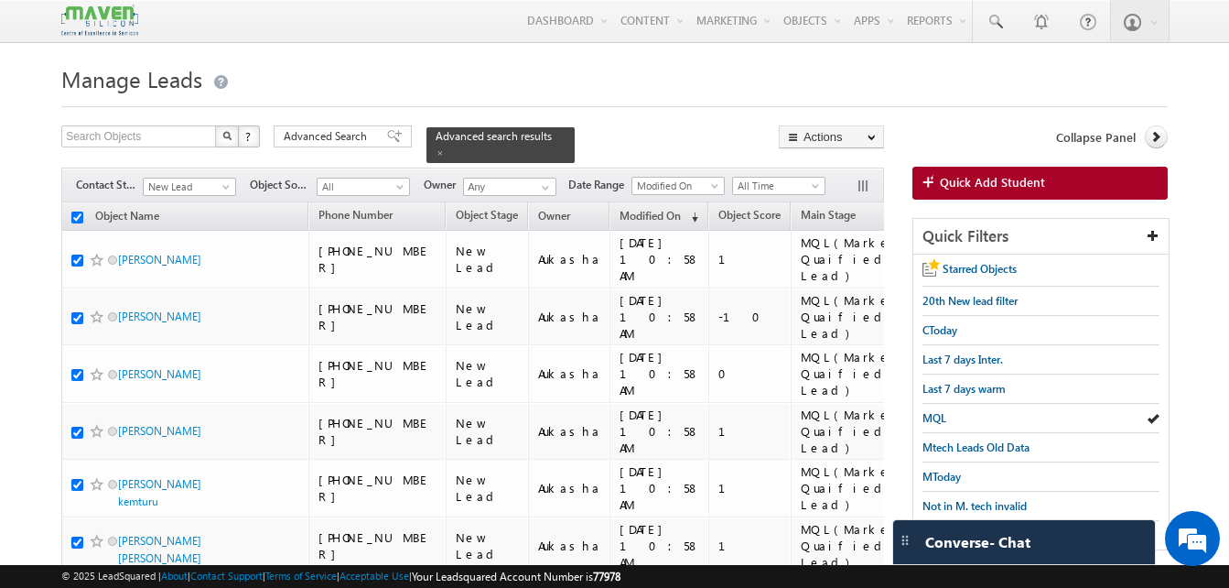
checkbox input "true"
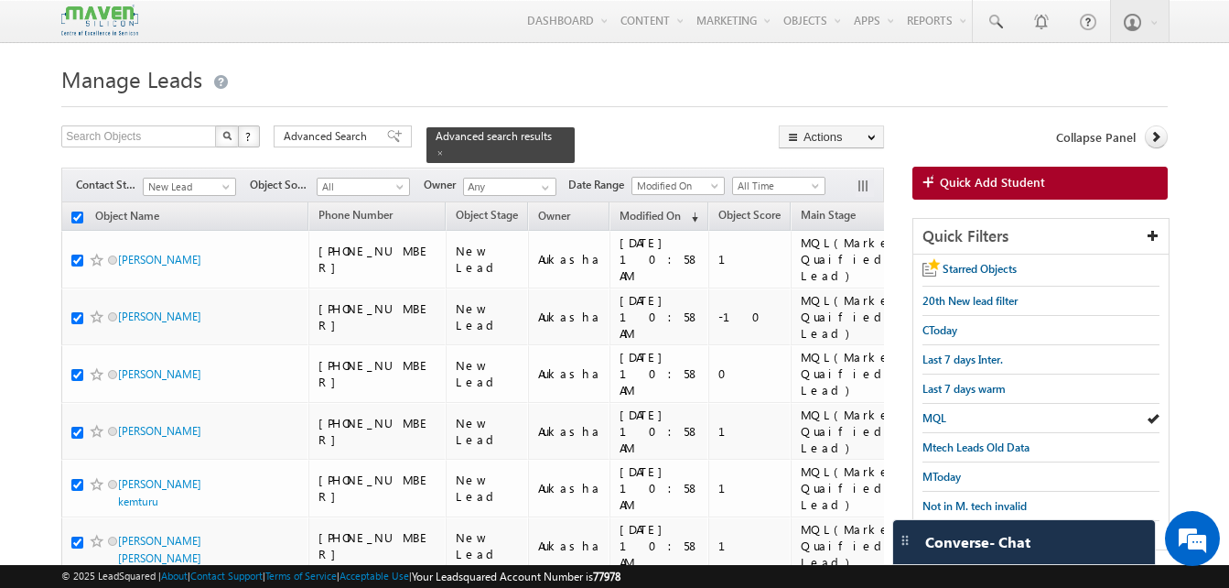
checkbox input "true"
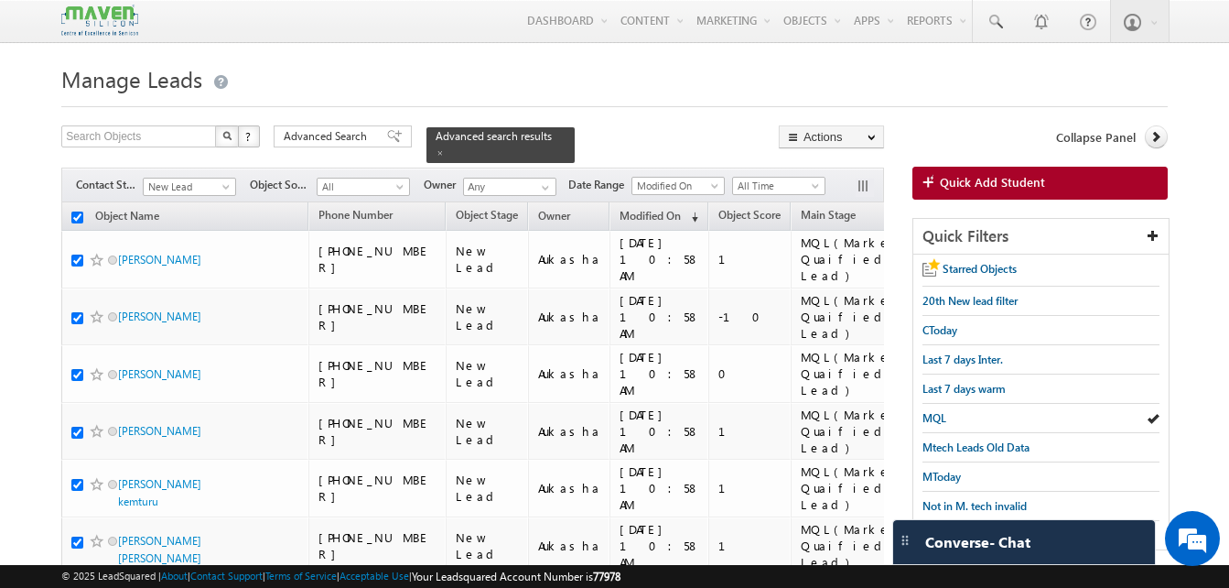
checkbox input "true"
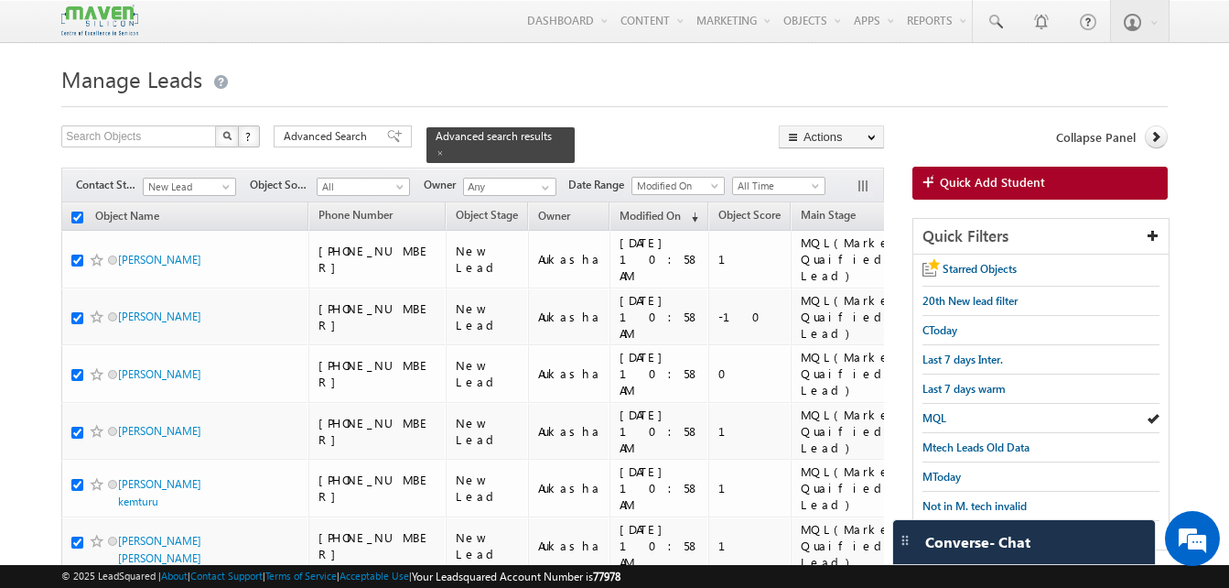
checkbox input "true"
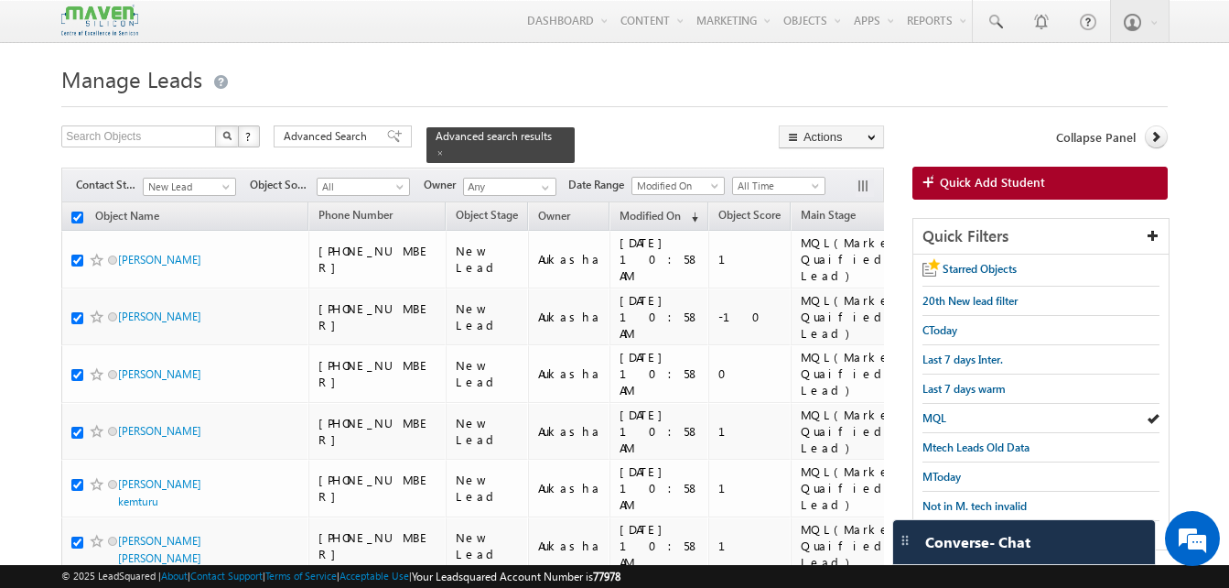
checkbox input "true"
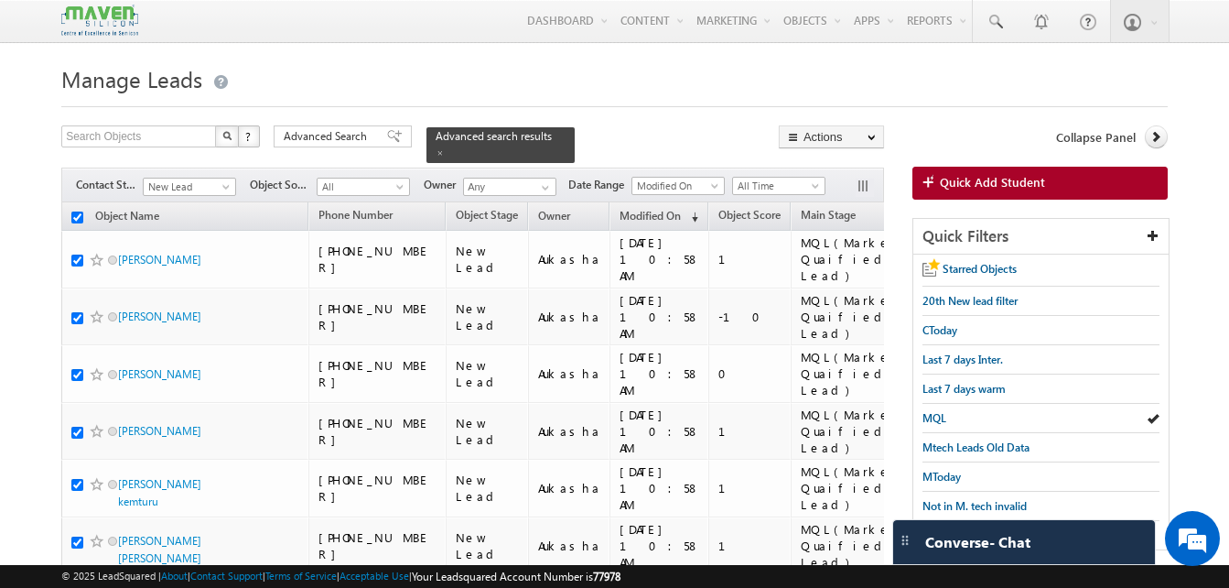
checkbox input "true"
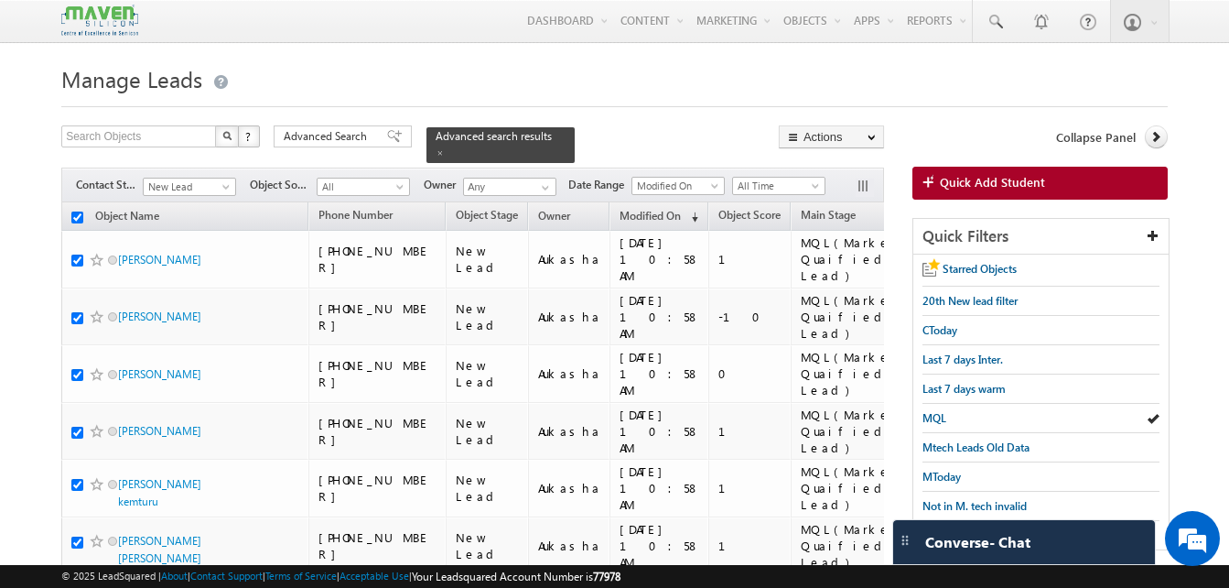
checkbox input "true"
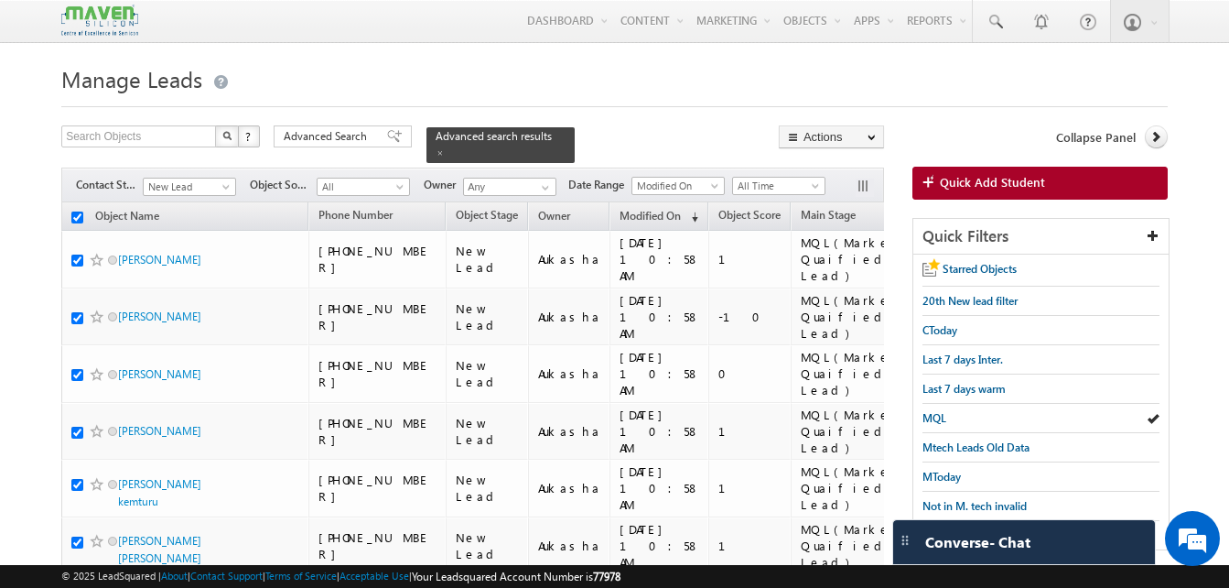
checkbox input "true"
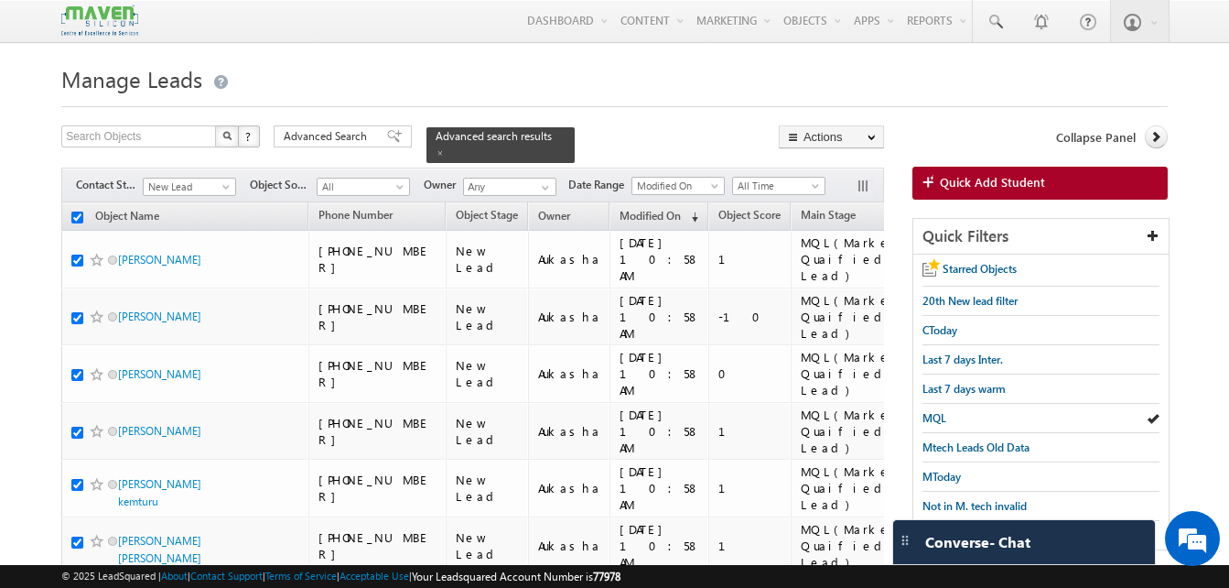
checkbox input "true"
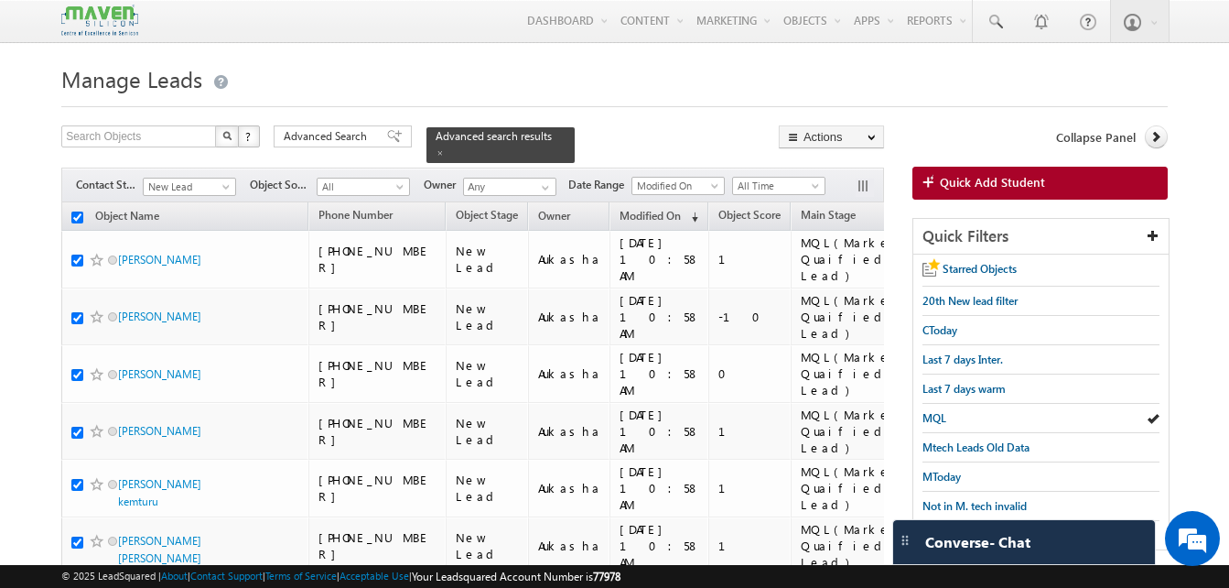
checkbox input "true"
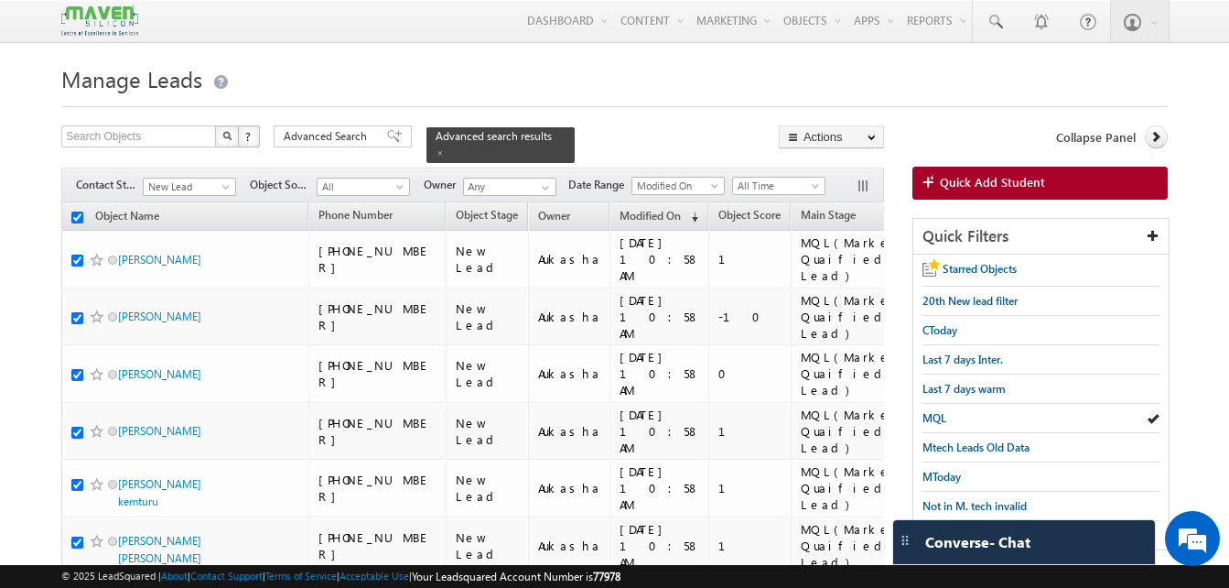
checkbox input "true"
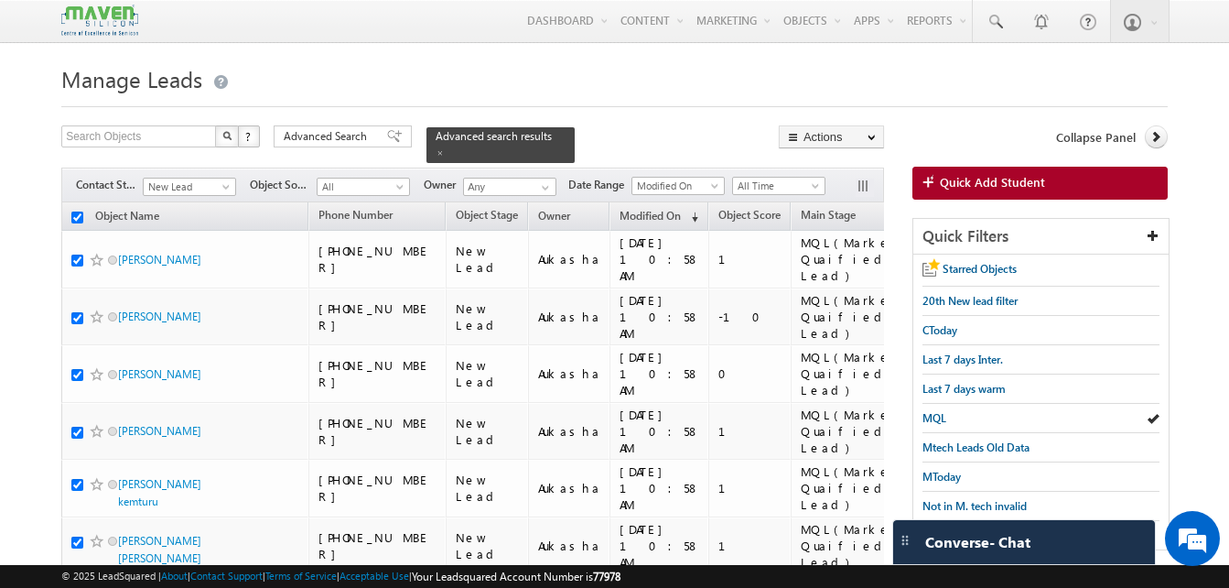
checkbox input "true"
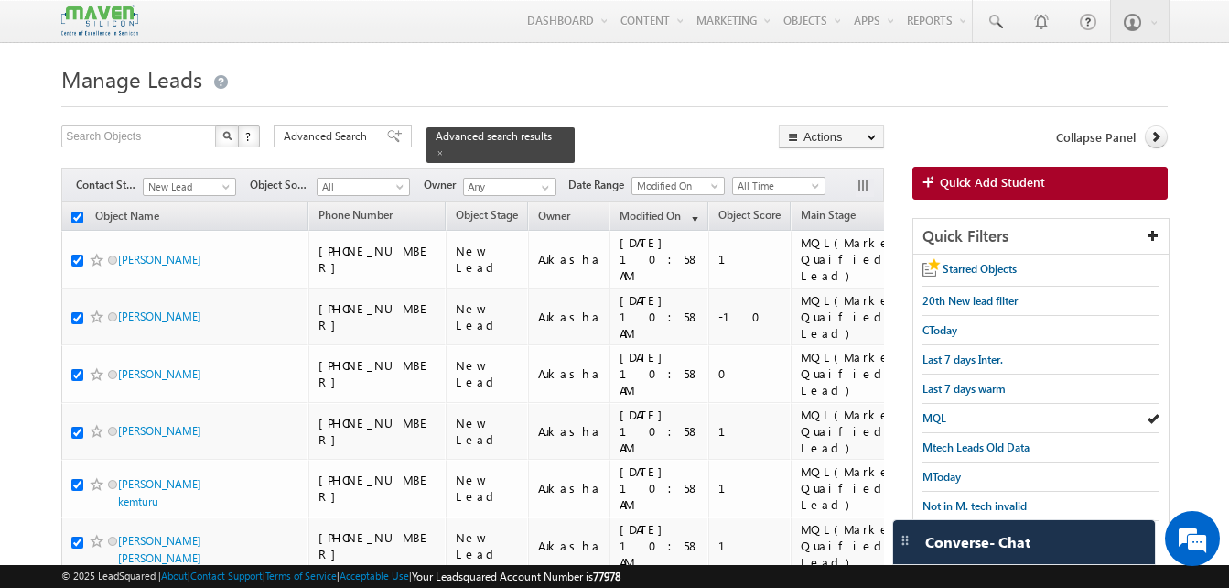
checkbox input "true"
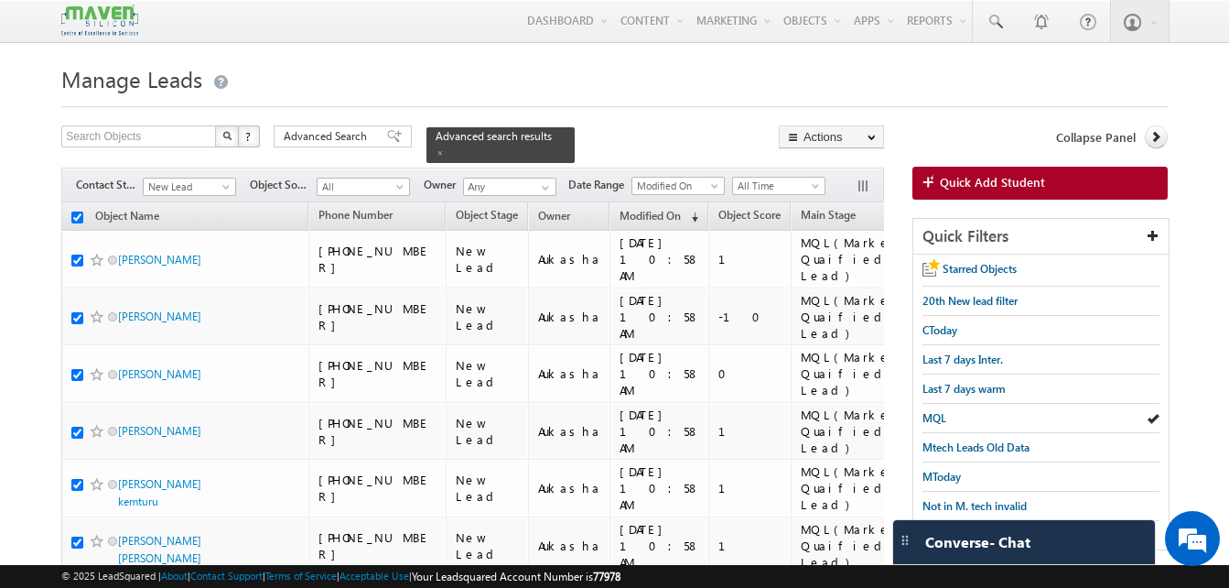
checkbox input "true"
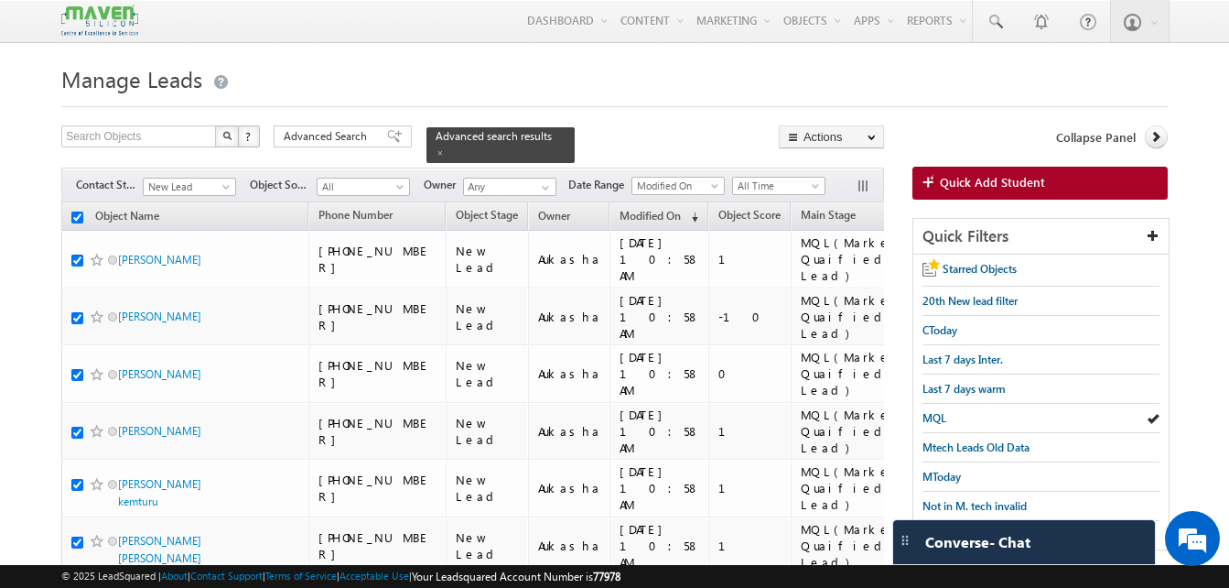
checkbox input "true"
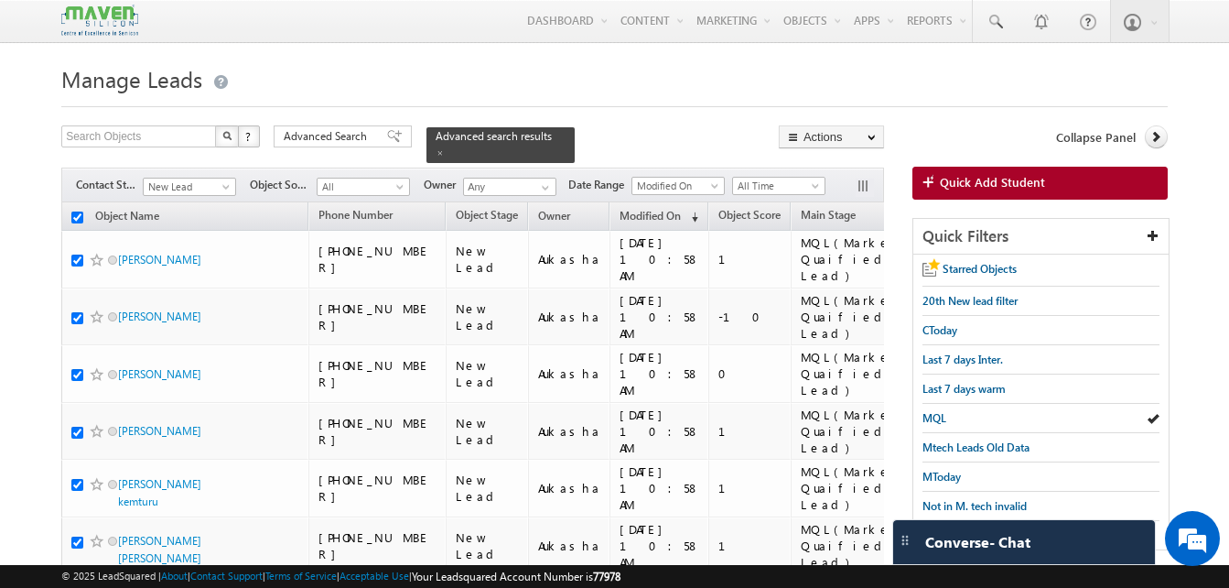
checkbox input "true"
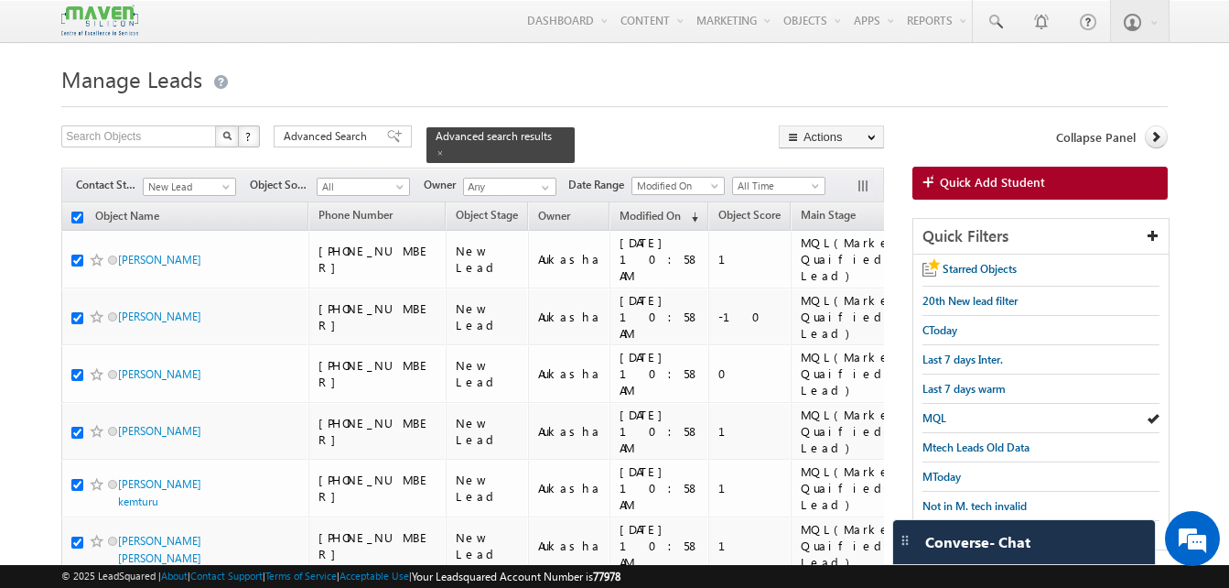
checkbox input "true"
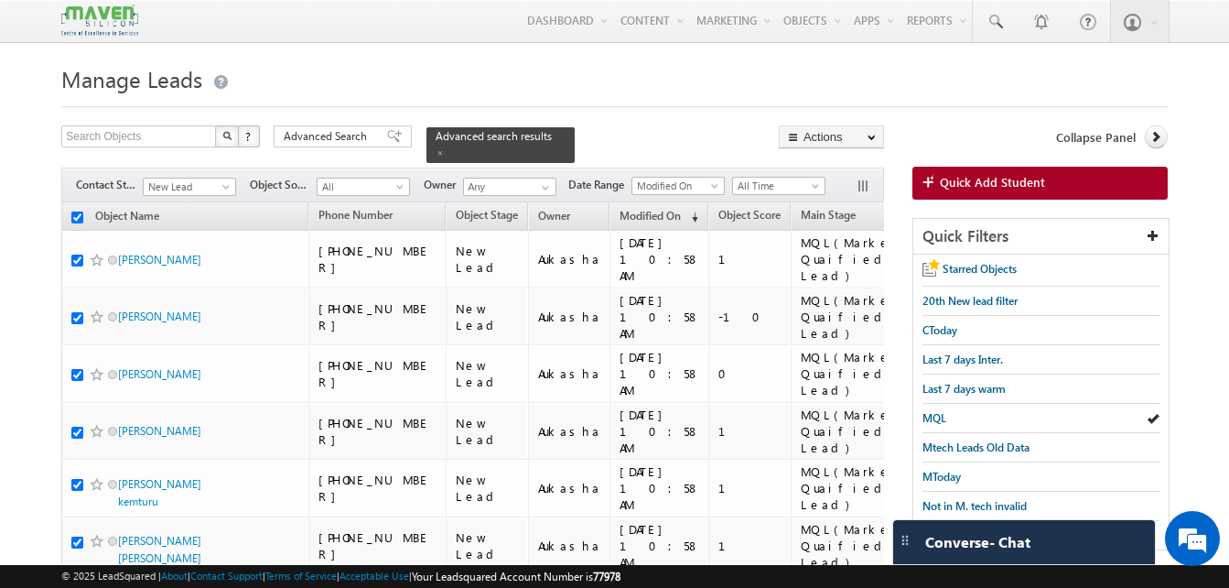
checkbox input "true"
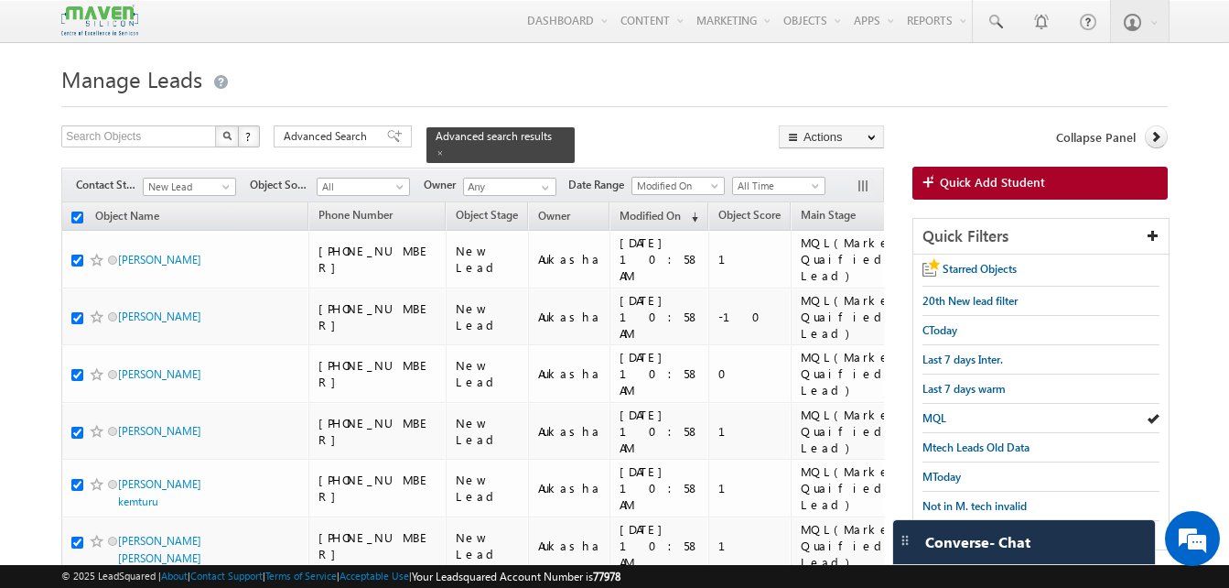
checkbox input "true"
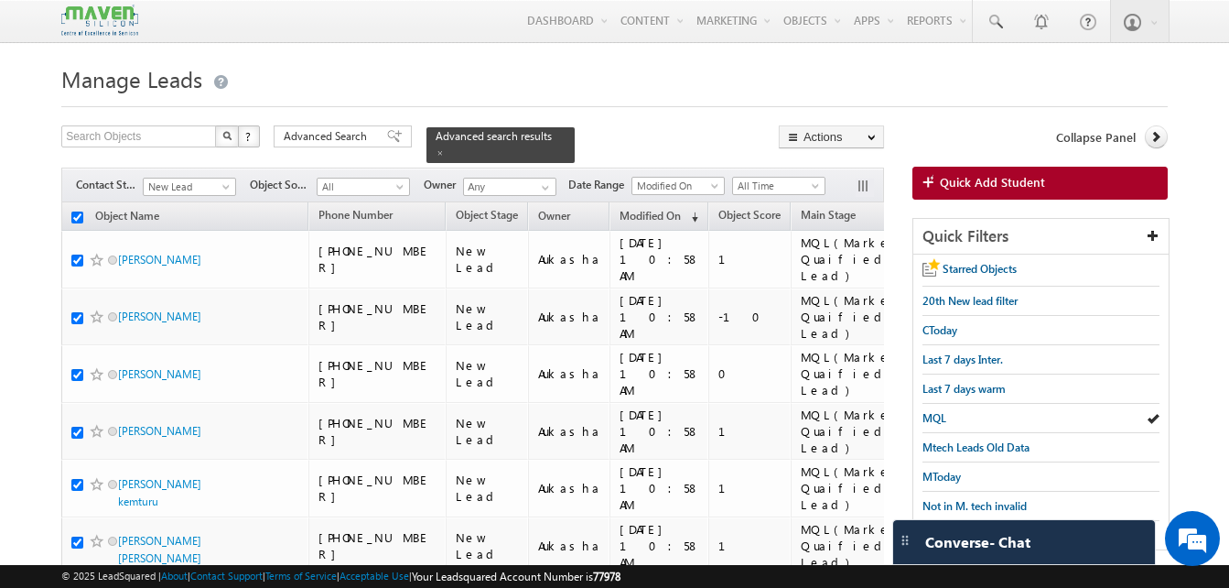
checkbox input "true"
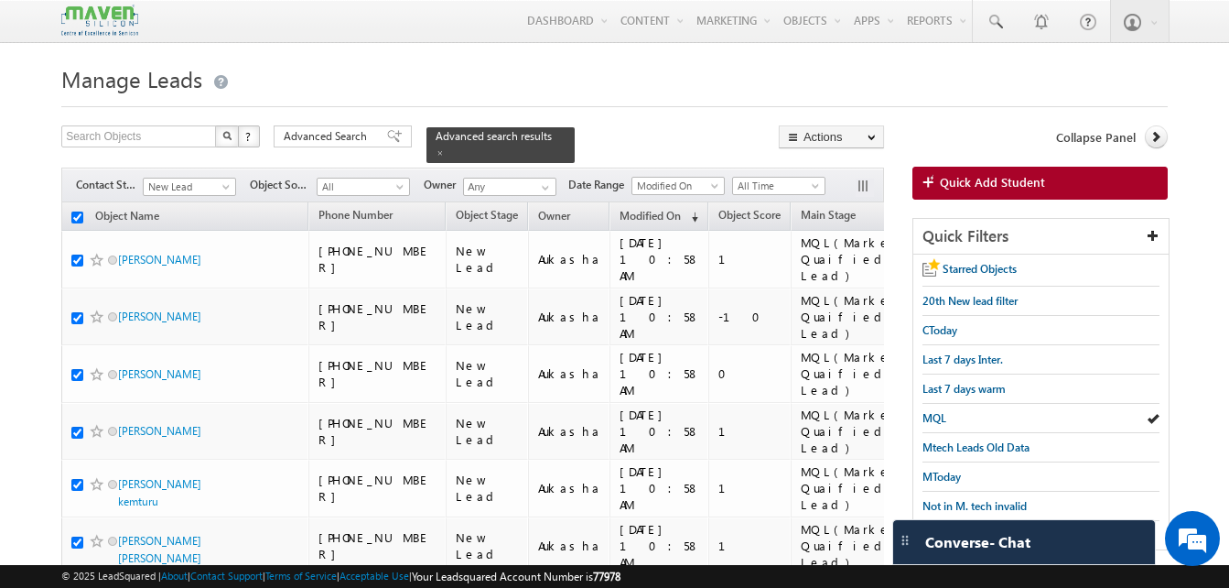
checkbox input "true"
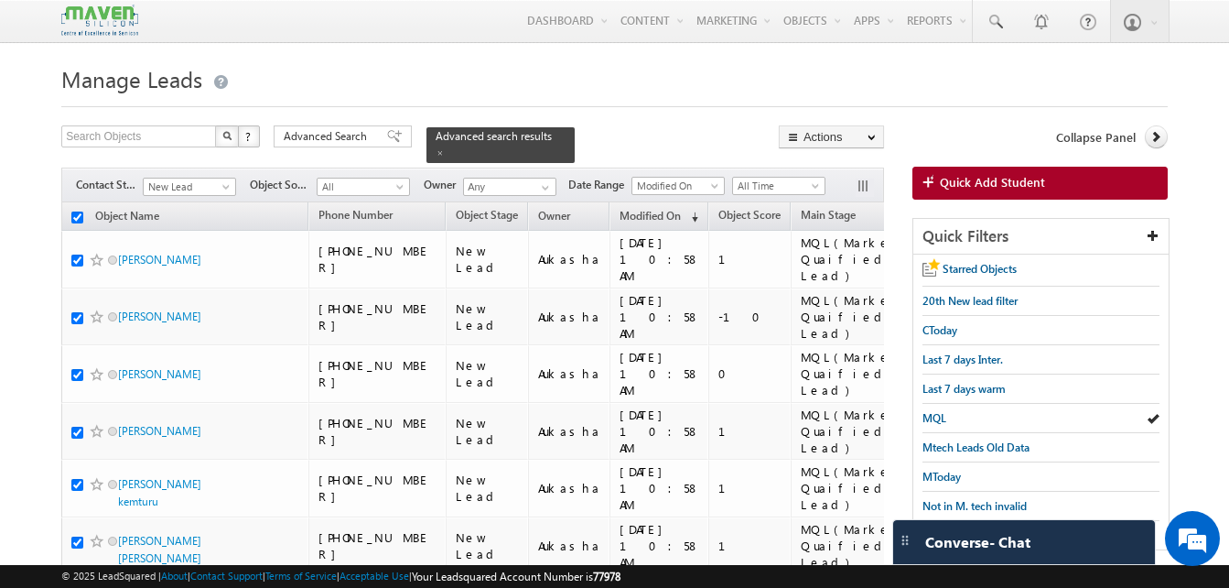
checkbox input "true"
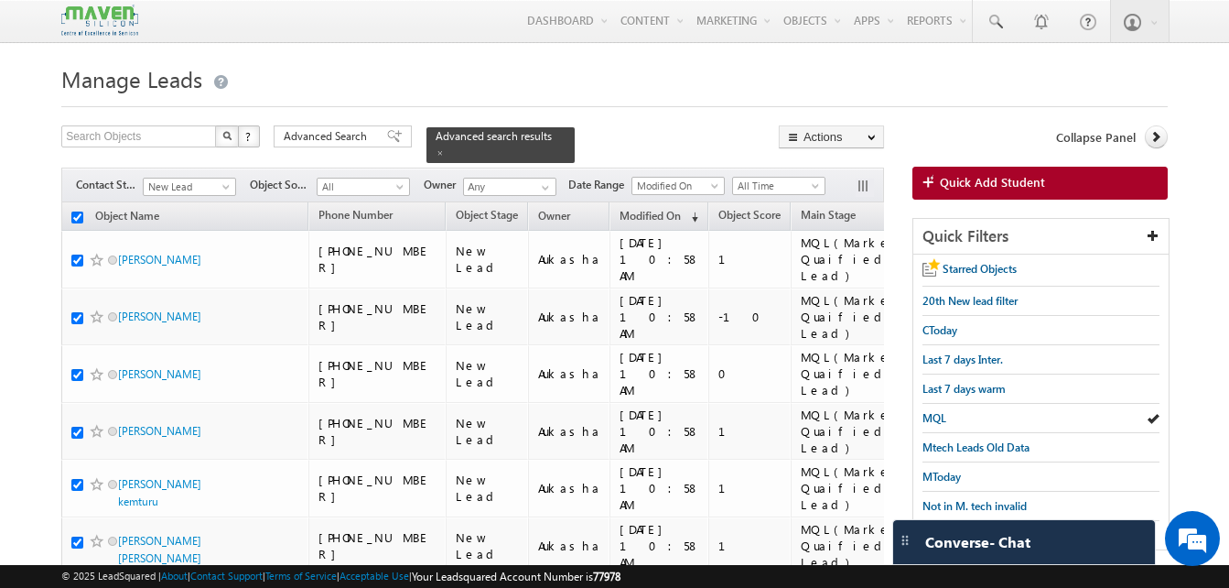
checkbox input "true"
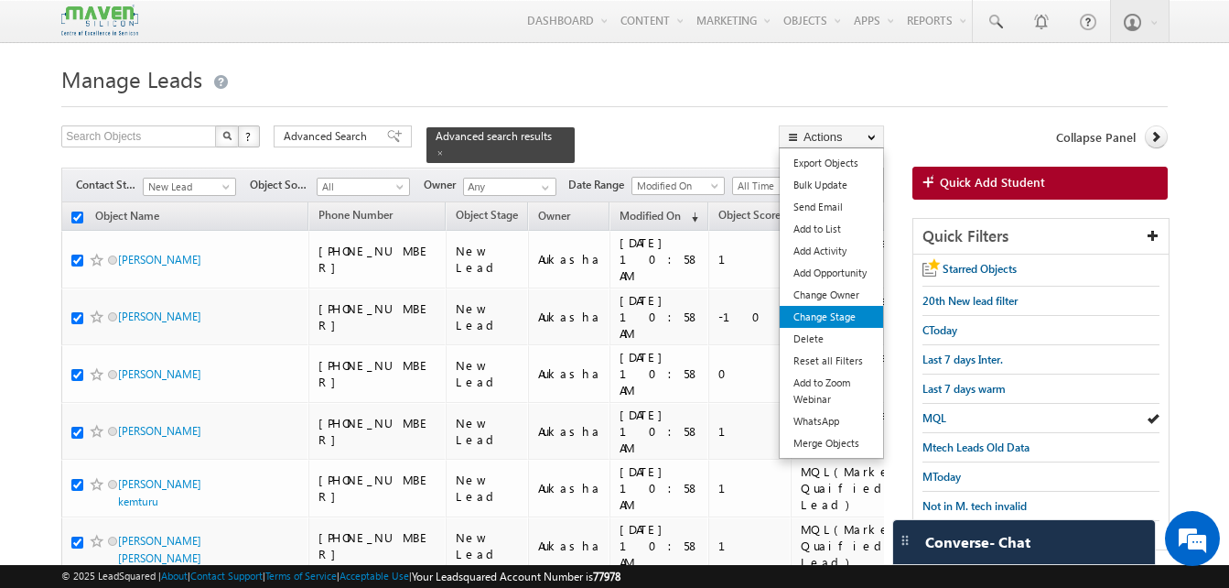
click at [857, 315] on link "Change Stage" at bounding box center [831, 317] width 103 height 22
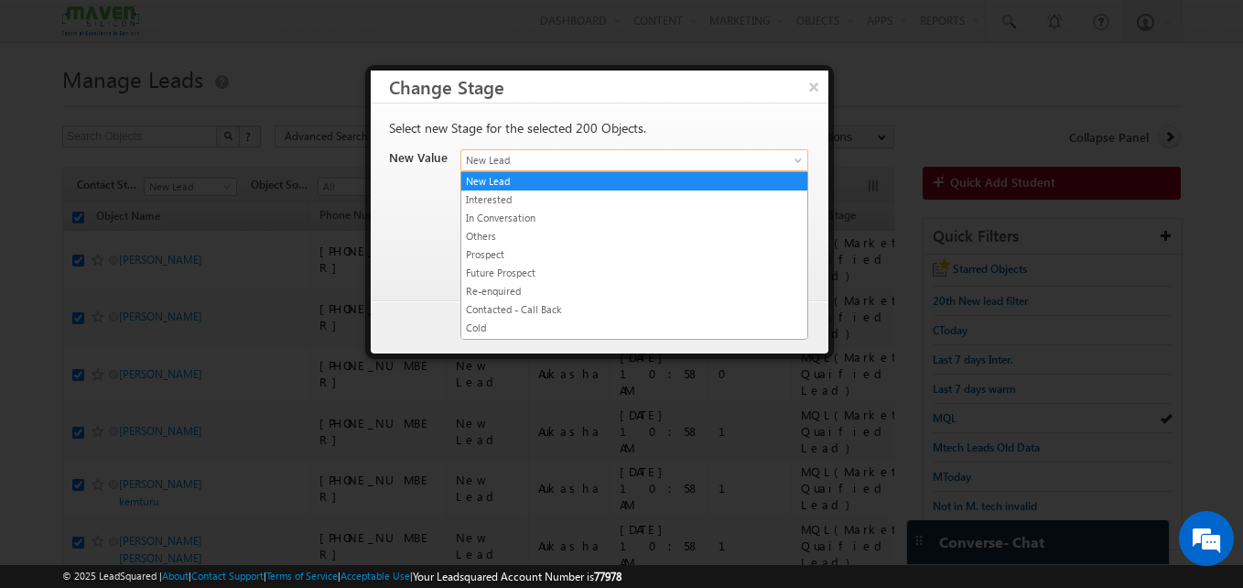
click at [536, 164] on span "New Lead" at bounding box center [612, 160] width 303 height 16
click at [518, 234] on link "Others" at bounding box center [634, 236] width 346 height 16
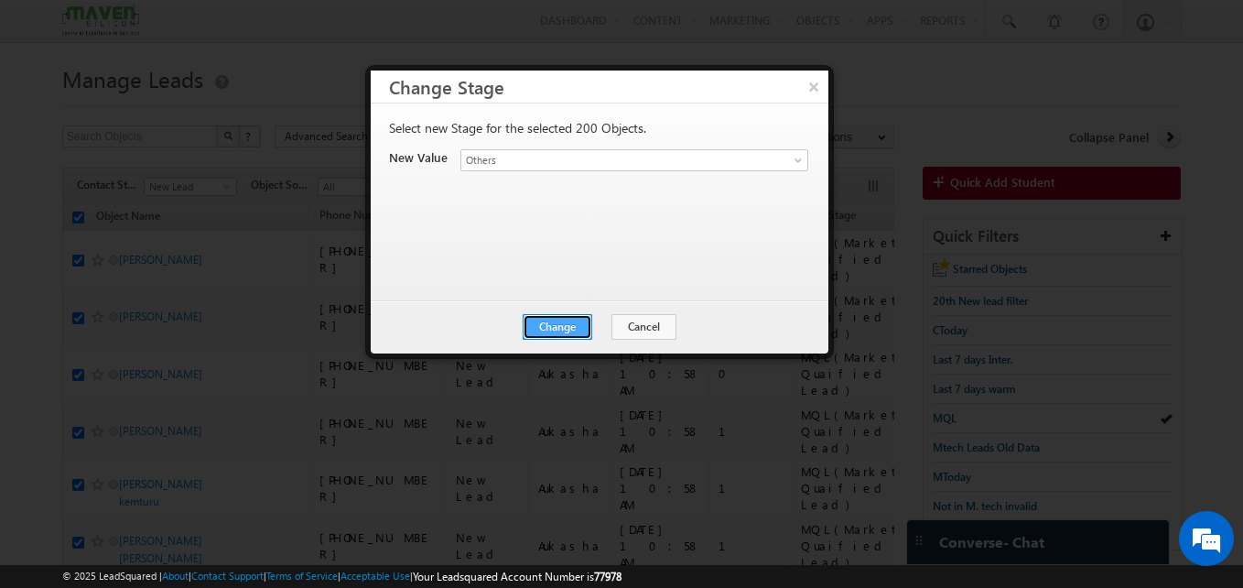
click at [561, 325] on button "Change" at bounding box center [558, 327] width 70 height 26
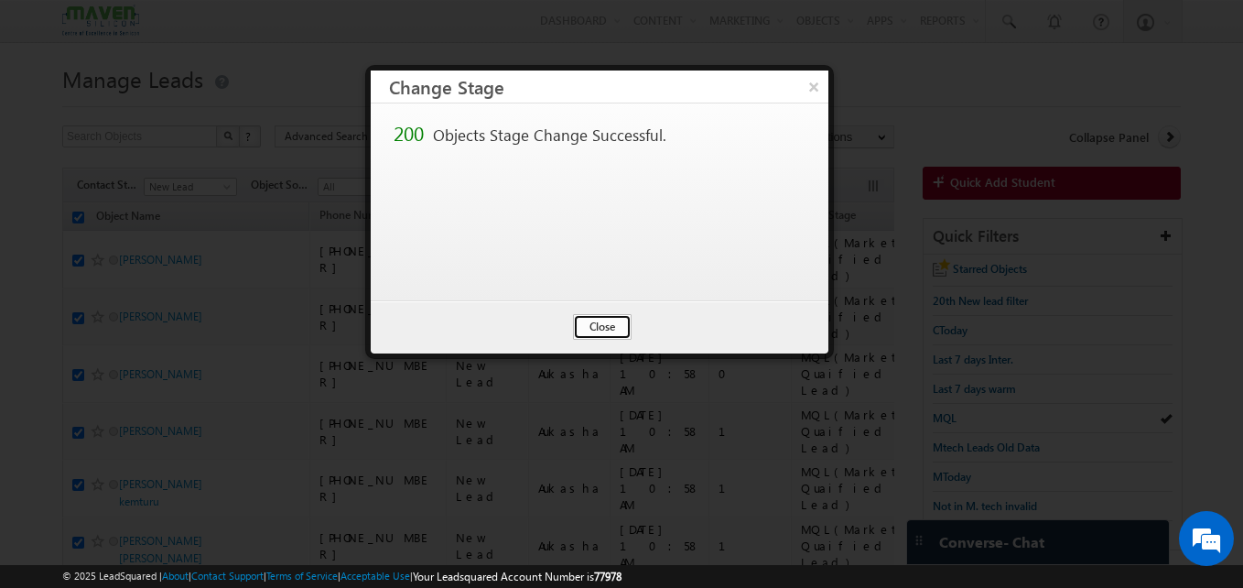
click at [611, 321] on button "Close" at bounding box center [602, 327] width 59 height 26
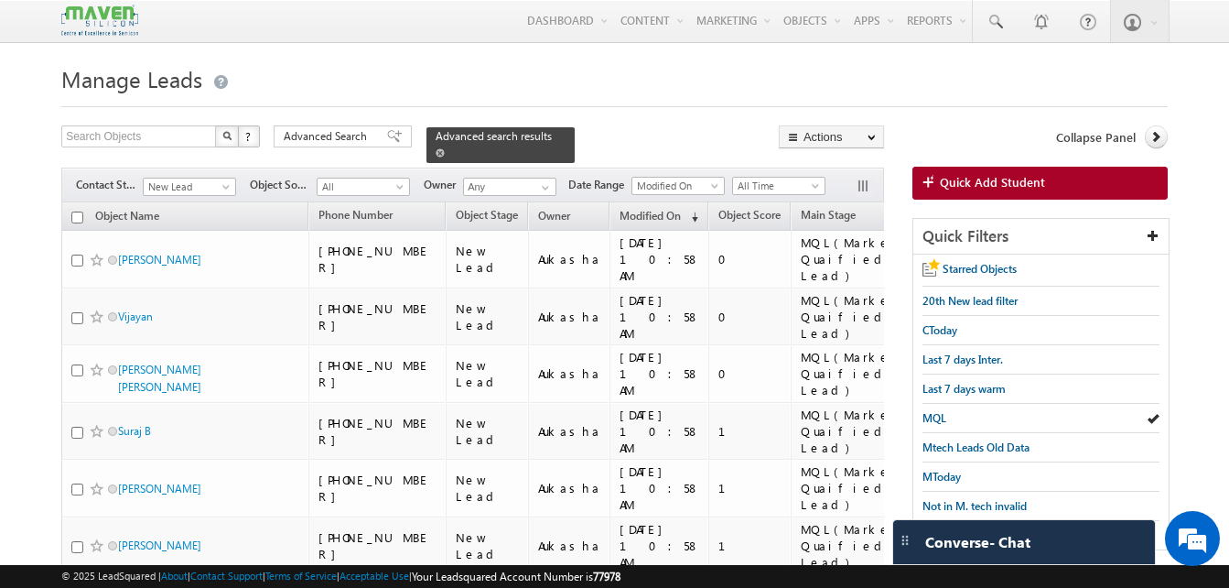
click at [445, 148] on span at bounding box center [440, 152] width 9 height 9
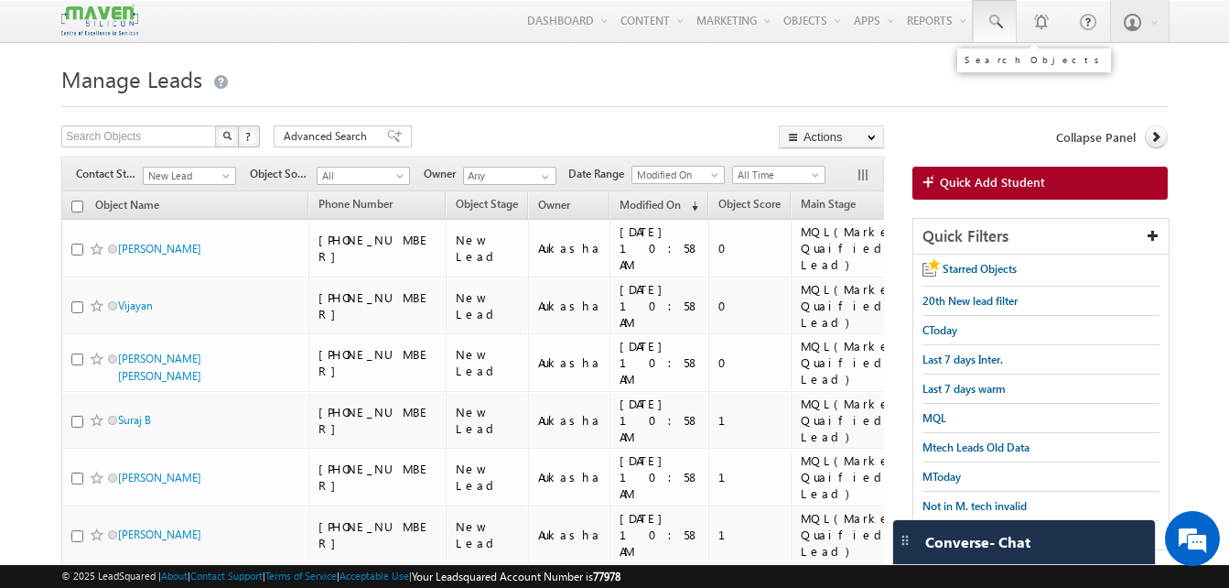
click at [989, 27] on span at bounding box center [995, 22] width 18 height 18
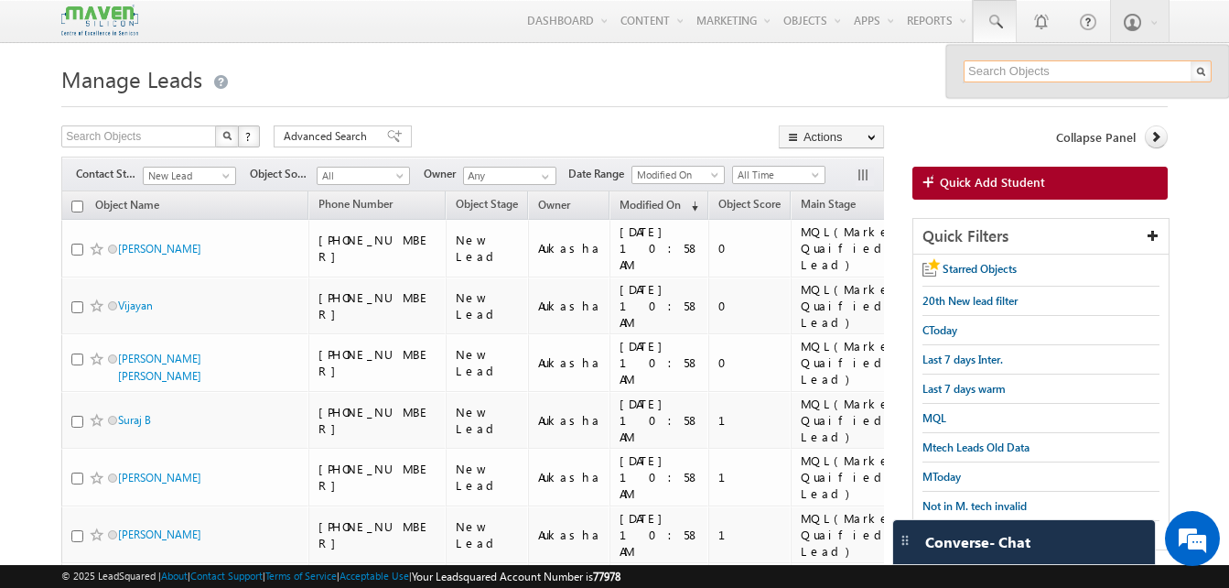
click at [995, 66] on input "text" at bounding box center [1088, 71] width 248 height 22
paste input "76764 46370"
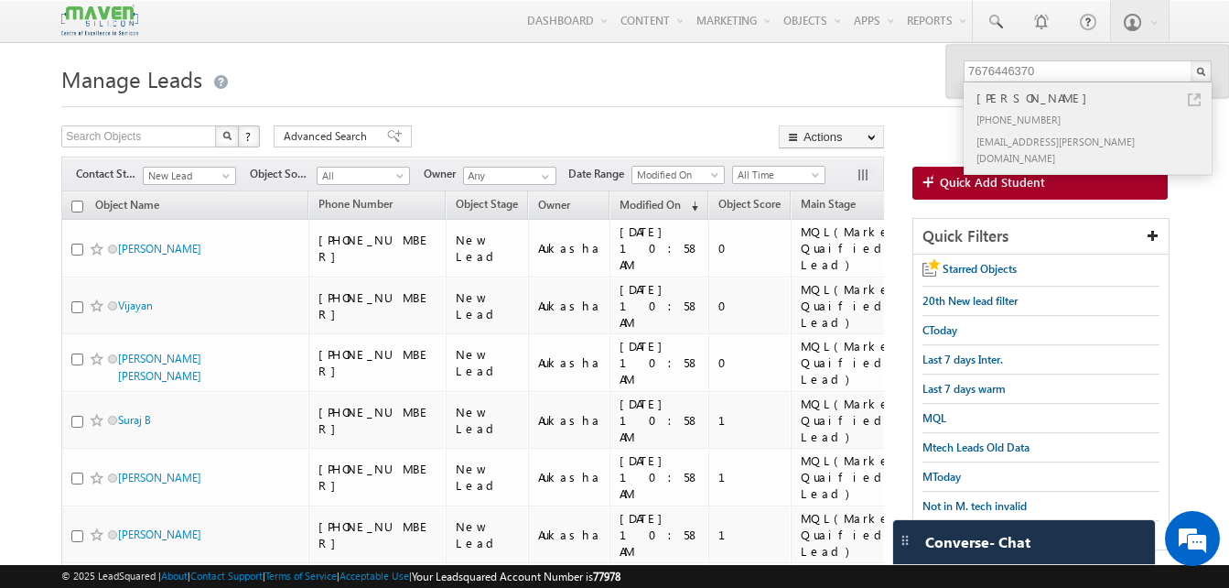
click at [1191, 100] on link at bounding box center [1194, 99] width 13 height 13
click at [385, 79] on h1 "Manage Leads" at bounding box center [614, 78] width 1107 height 36
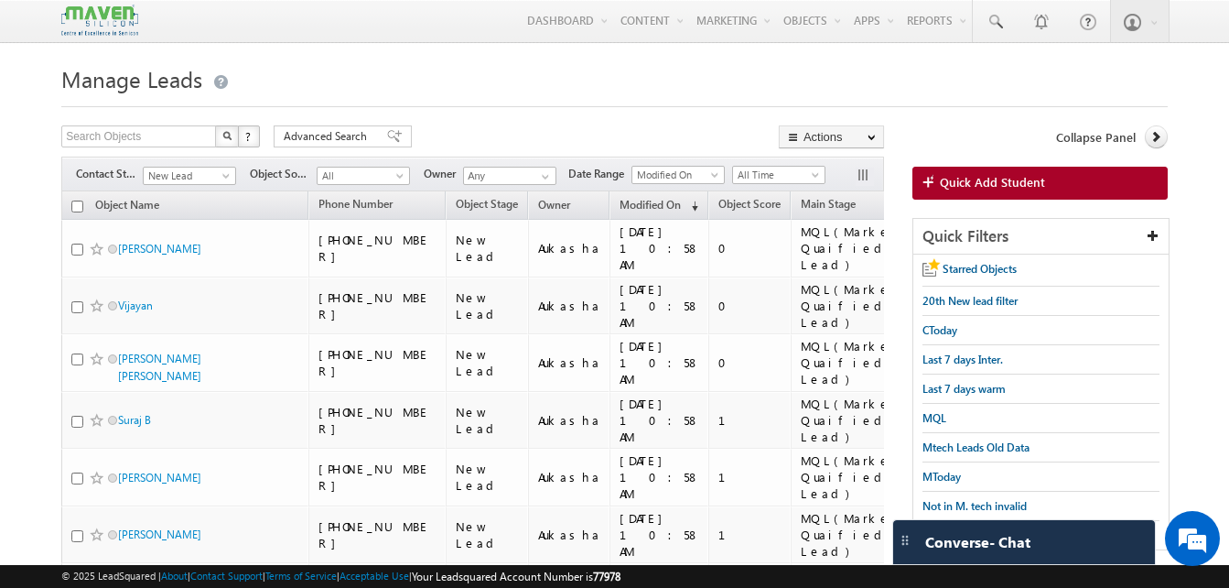
click at [492, 71] on h1 "Manage Leads" at bounding box center [614, 78] width 1107 height 36
click at [470, 95] on h1 "Manage Leads" at bounding box center [614, 78] width 1107 height 36
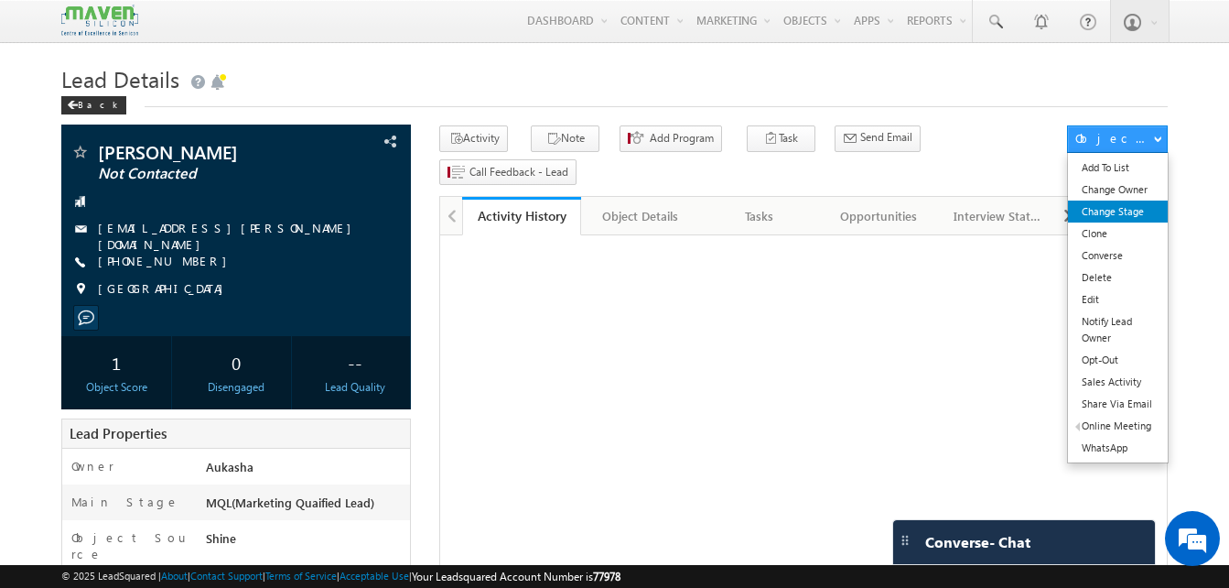
click at [1131, 203] on link "Change Stage" at bounding box center [1118, 211] width 100 height 22
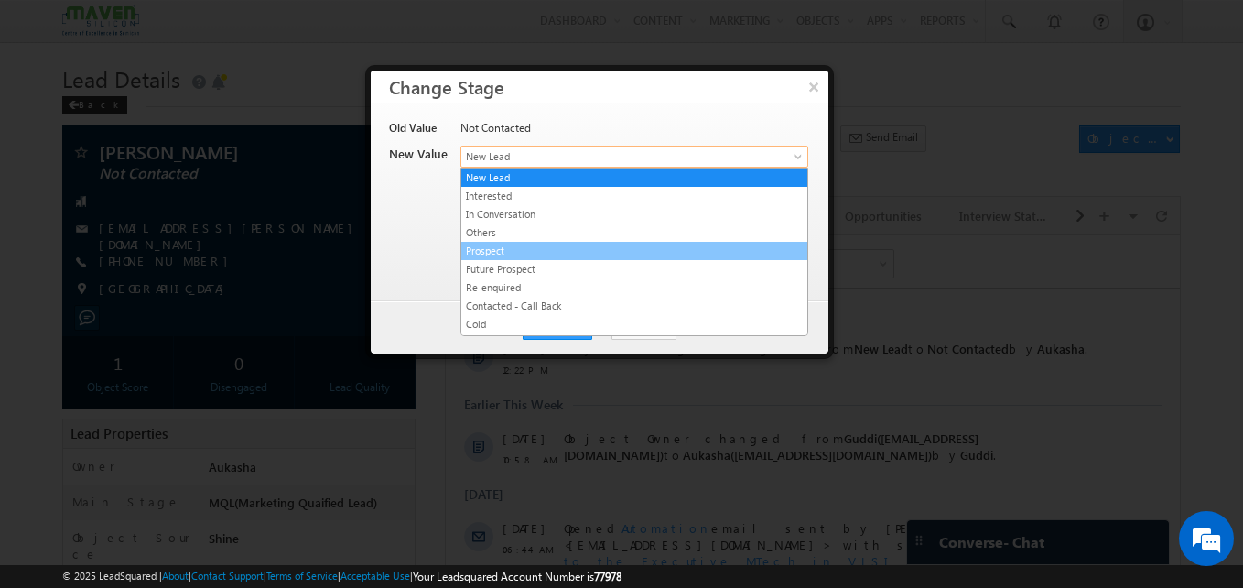
drag, startPoint x: 520, startPoint y: 160, endPoint x: 585, endPoint y: 265, distance: 122.9
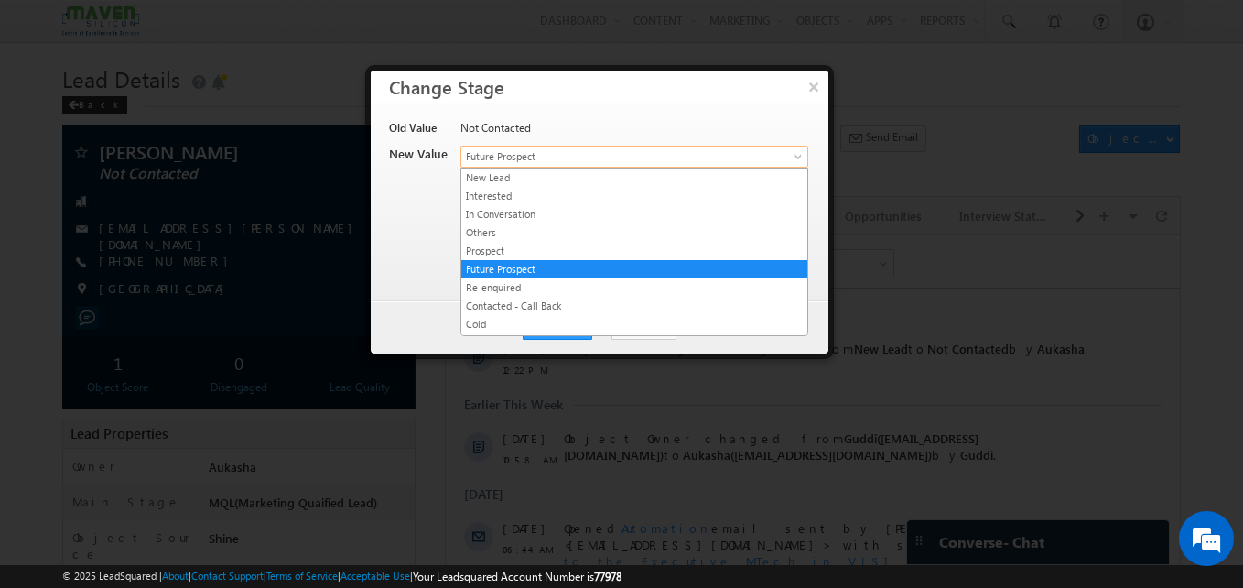
drag, startPoint x: 585, startPoint y: 265, endPoint x: 603, endPoint y: 162, distance: 104.1
click at [603, 162] on span "Future Prospect" at bounding box center [604, 156] width 286 height 16
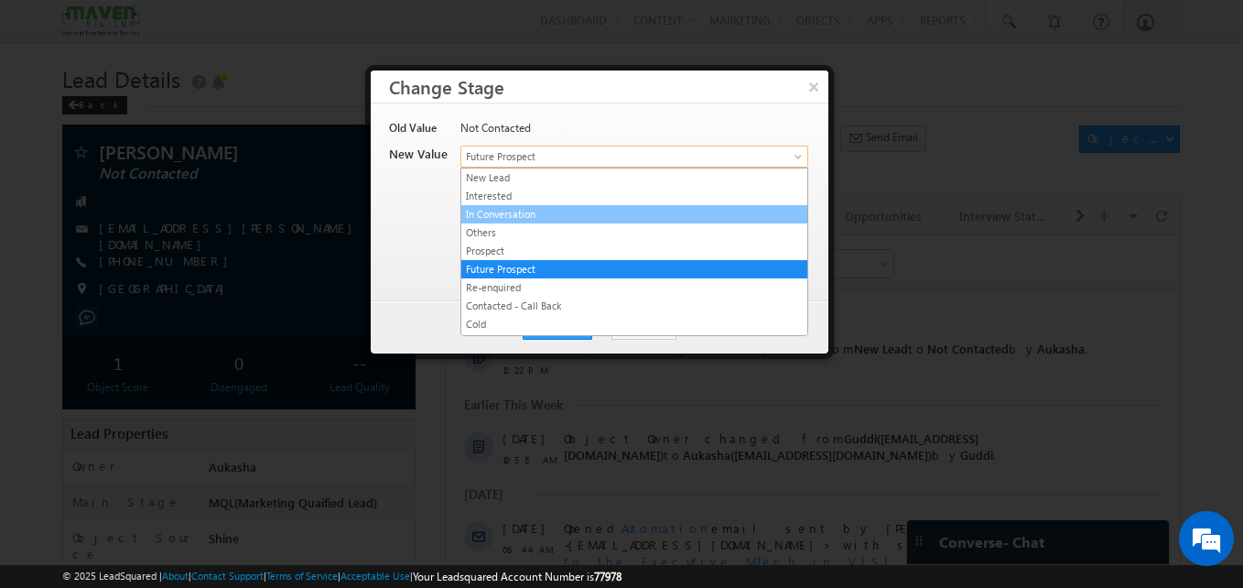
scroll to position [346, 0]
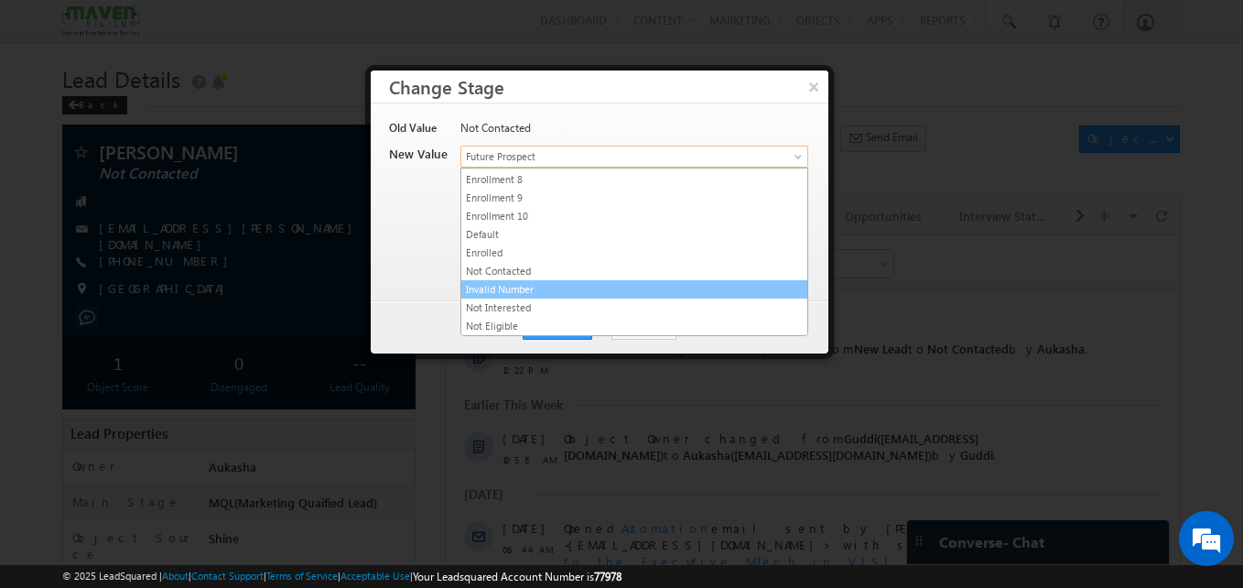
click at [553, 294] on link "Invalid Number" at bounding box center [634, 289] width 346 height 16
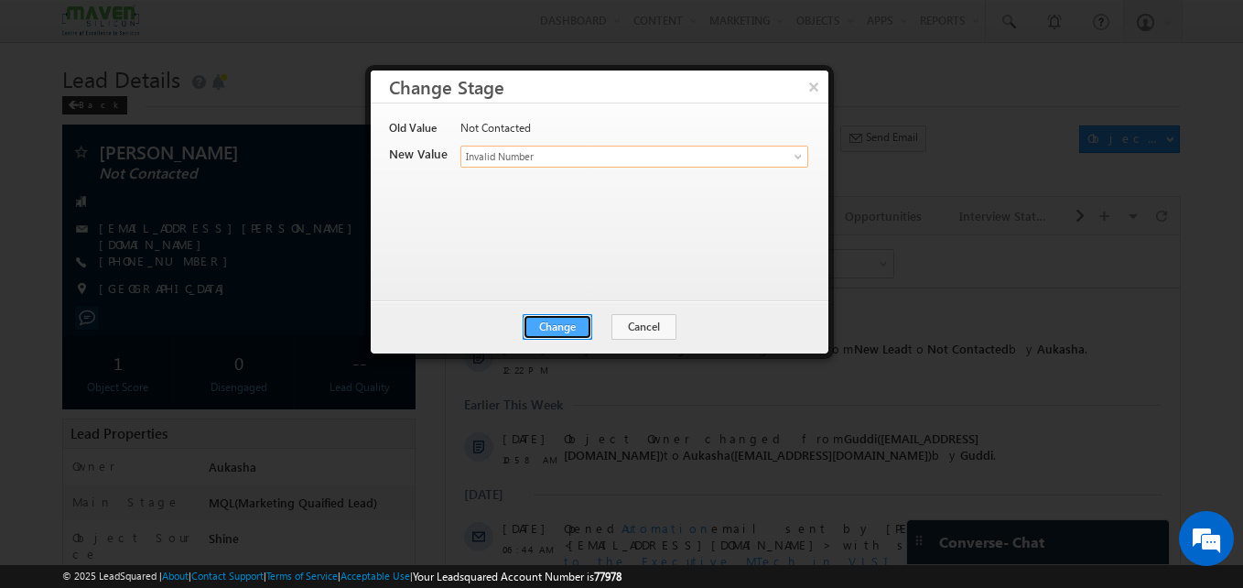
click at [560, 322] on button "Change" at bounding box center [558, 327] width 70 height 26
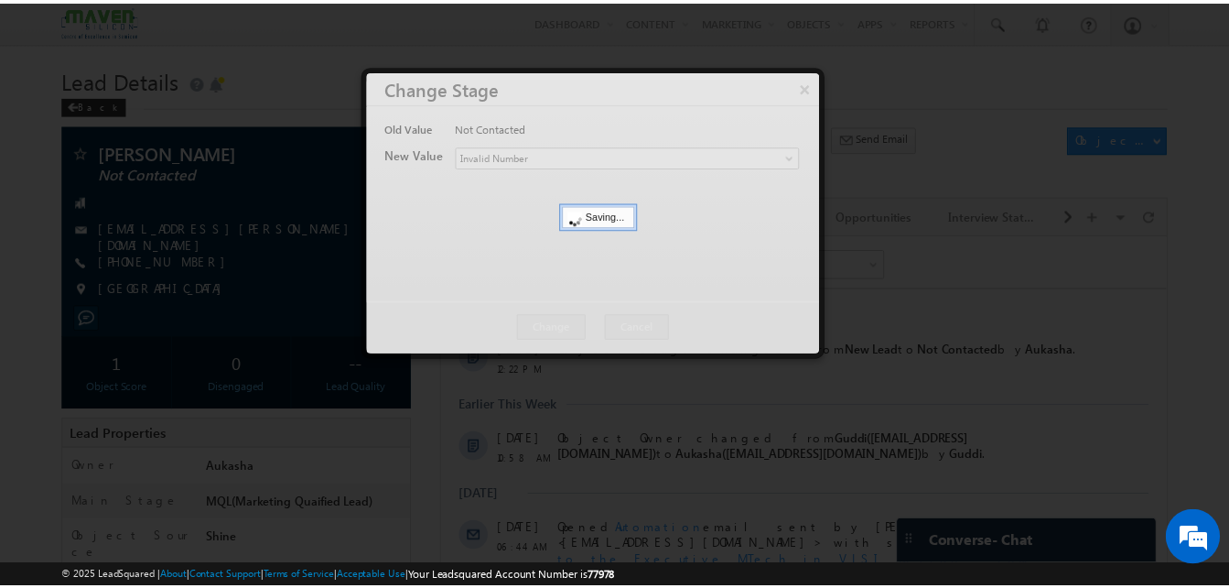
scroll to position [0, 0]
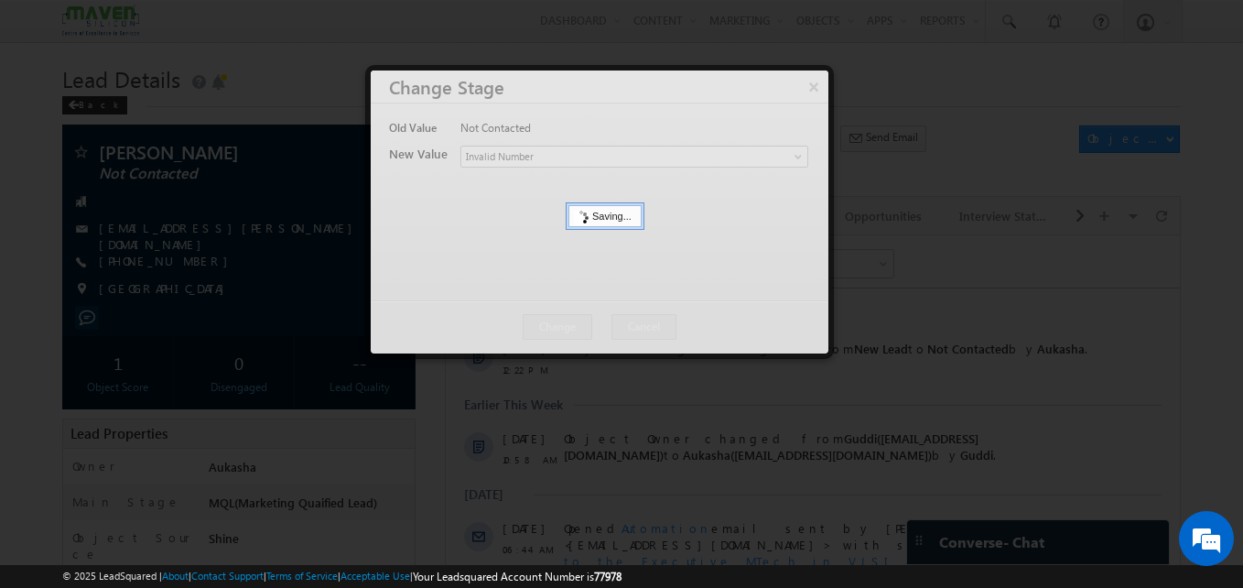
click at [159, 180] on div at bounding box center [621, 294] width 1243 height 588
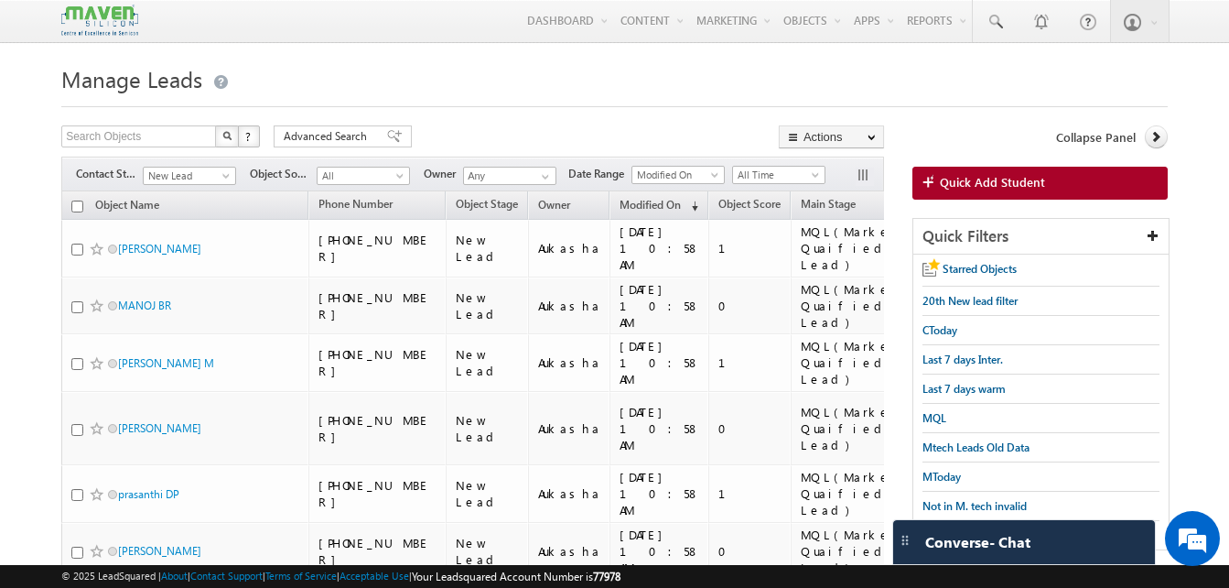
click at [533, 88] on h1 "Manage Leads" at bounding box center [614, 78] width 1107 height 36
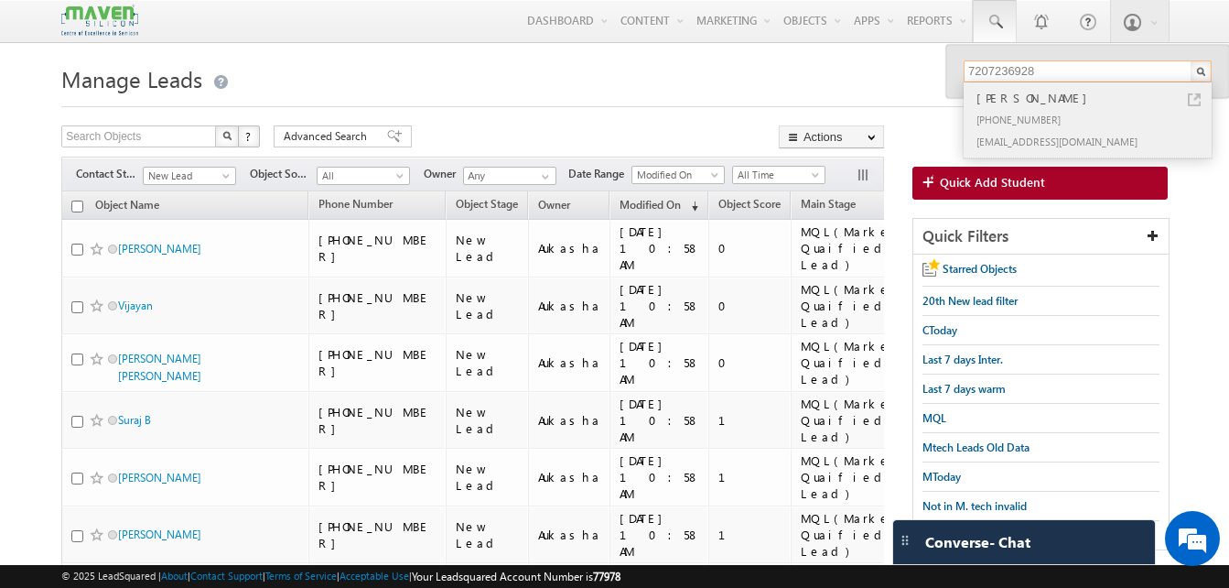
type input "7207236928"
click at [1193, 97] on link at bounding box center [1194, 99] width 13 height 13
click at [540, 135] on div "Search Objects X ? 408 results found Advanced Search Advanced Search Advanced s…" at bounding box center [472, 138] width 823 height 27
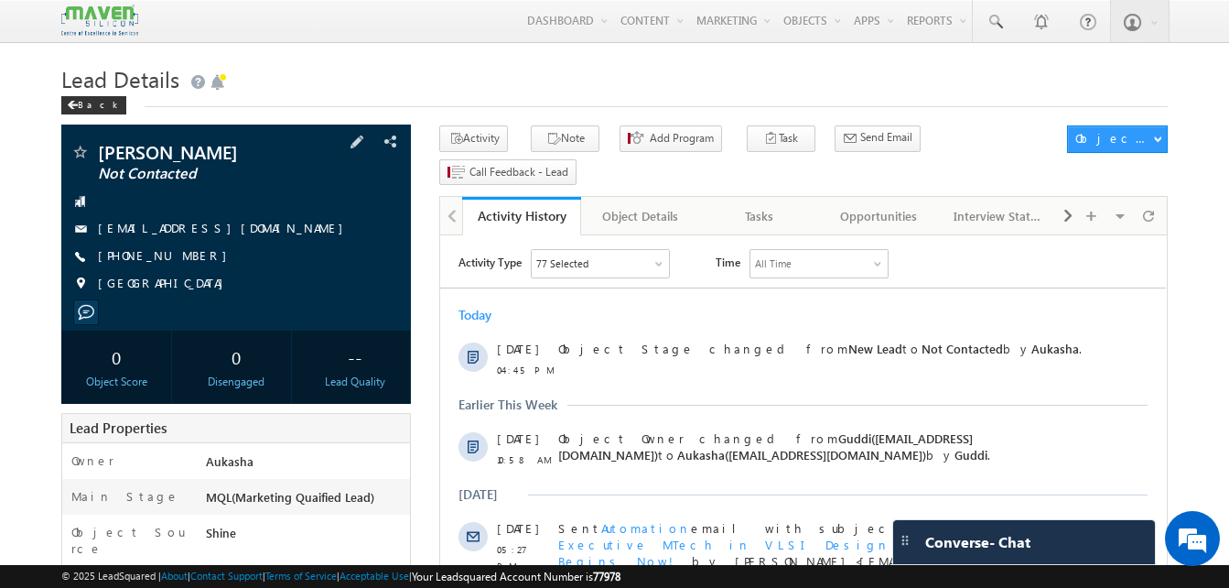
drag, startPoint x: 201, startPoint y: 259, endPoint x: 187, endPoint y: 260, distance: 14.7
click at [187, 260] on div "[PHONE_NUMBER]" at bounding box center [235, 256] width 331 height 18
copy div "[PHONE_NUMBER]"
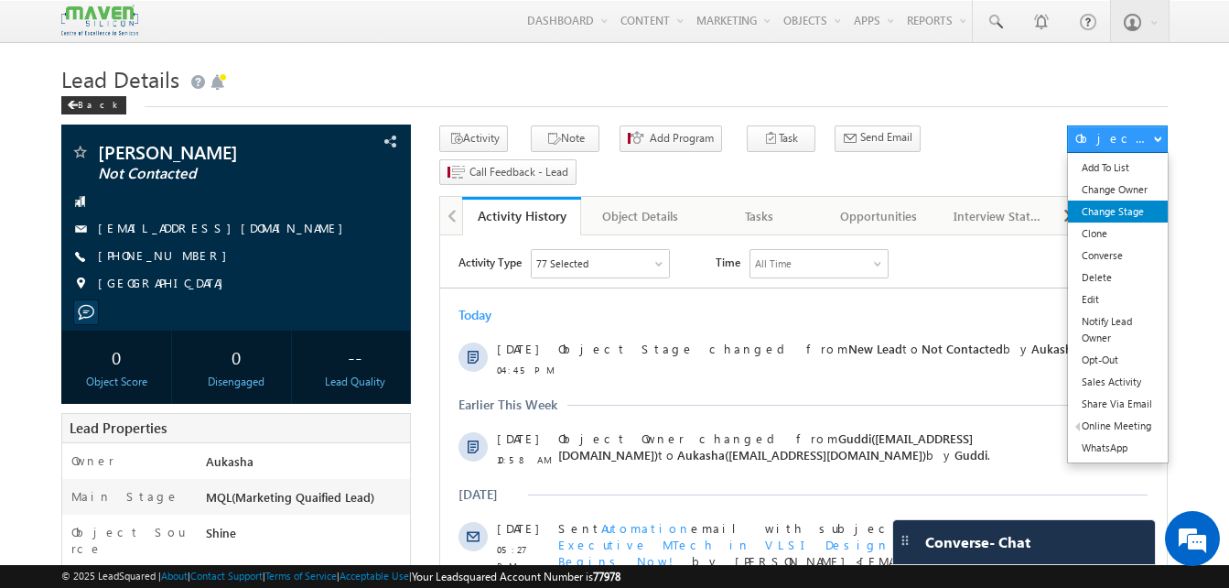
click at [1128, 211] on link "Change Stage" at bounding box center [1118, 211] width 100 height 22
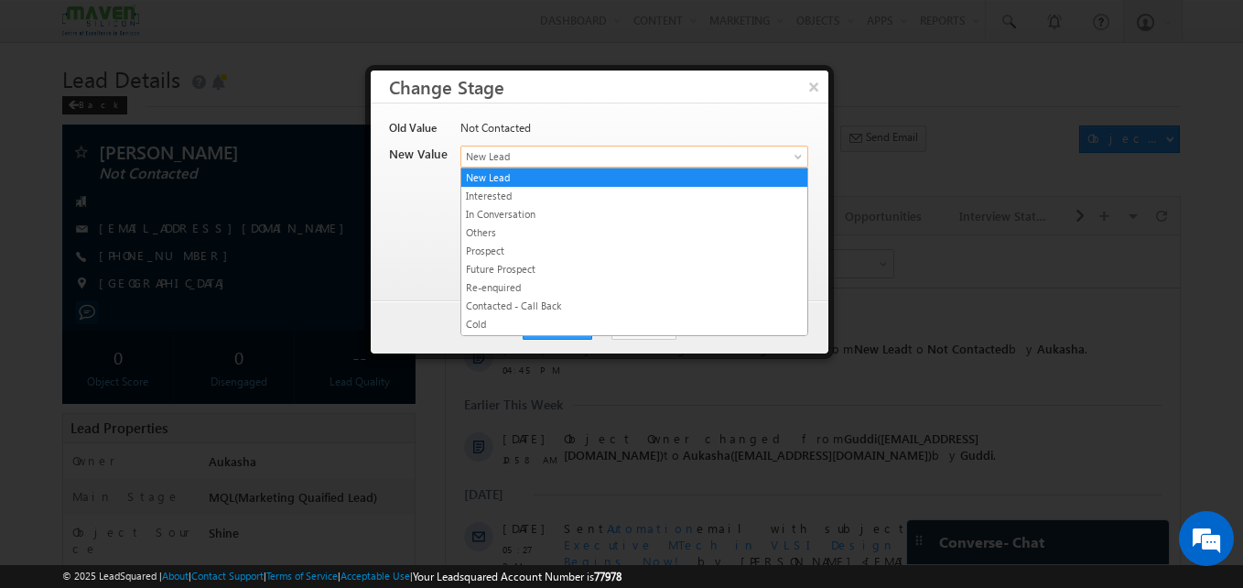
click at [522, 157] on span "New Lead" at bounding box center [604, 156] width 286 height 16
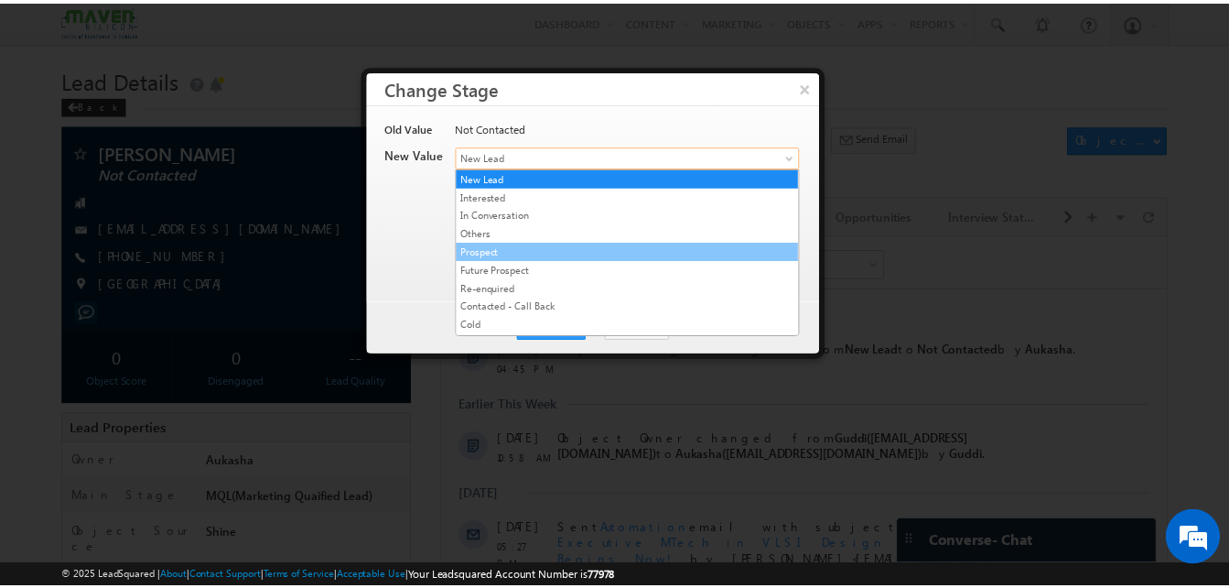
scroll to position [346, 0]
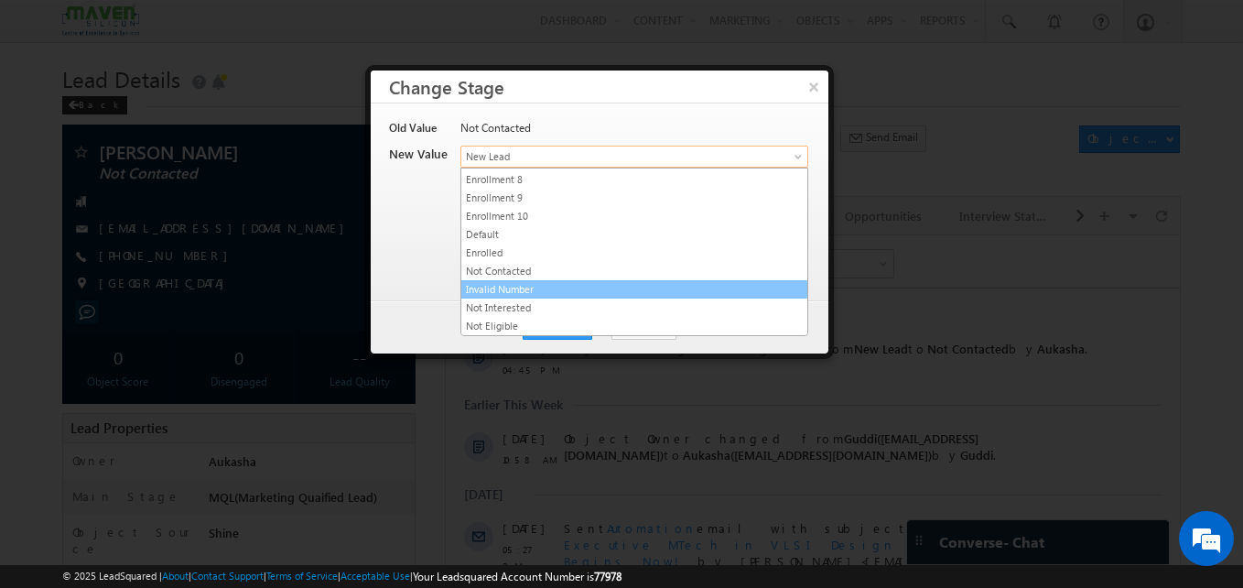
click at [503, 292] on link "Invalid Number" at bounding box center [634, 289] width 346 height 16
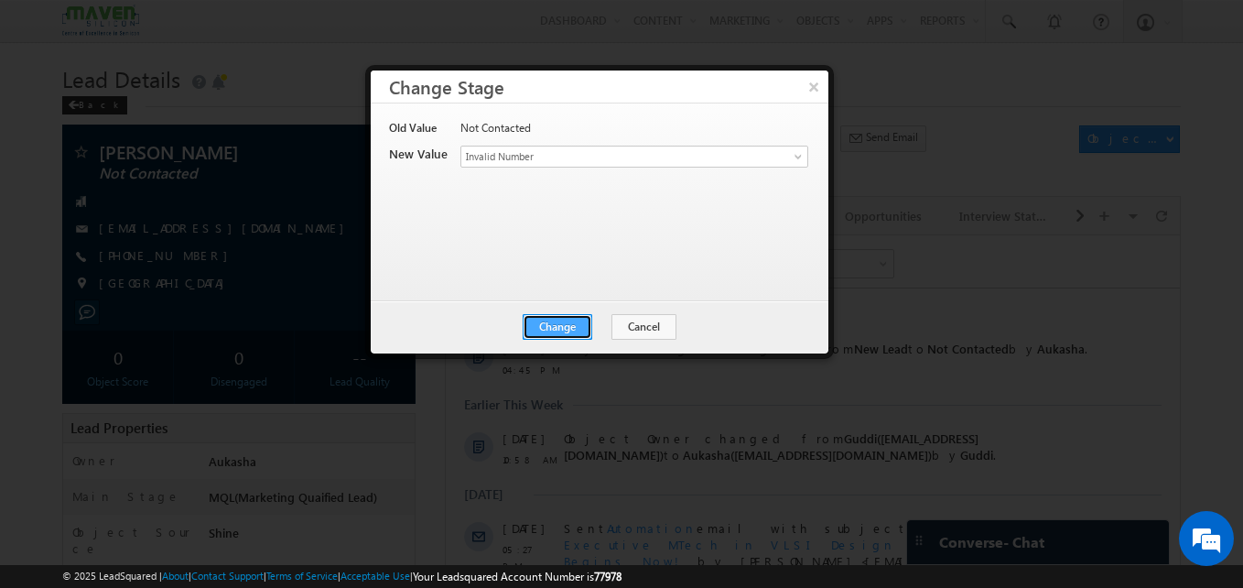
click at [559, 322] on button "Change" at bounding box center [558, 327] width 70 height 26
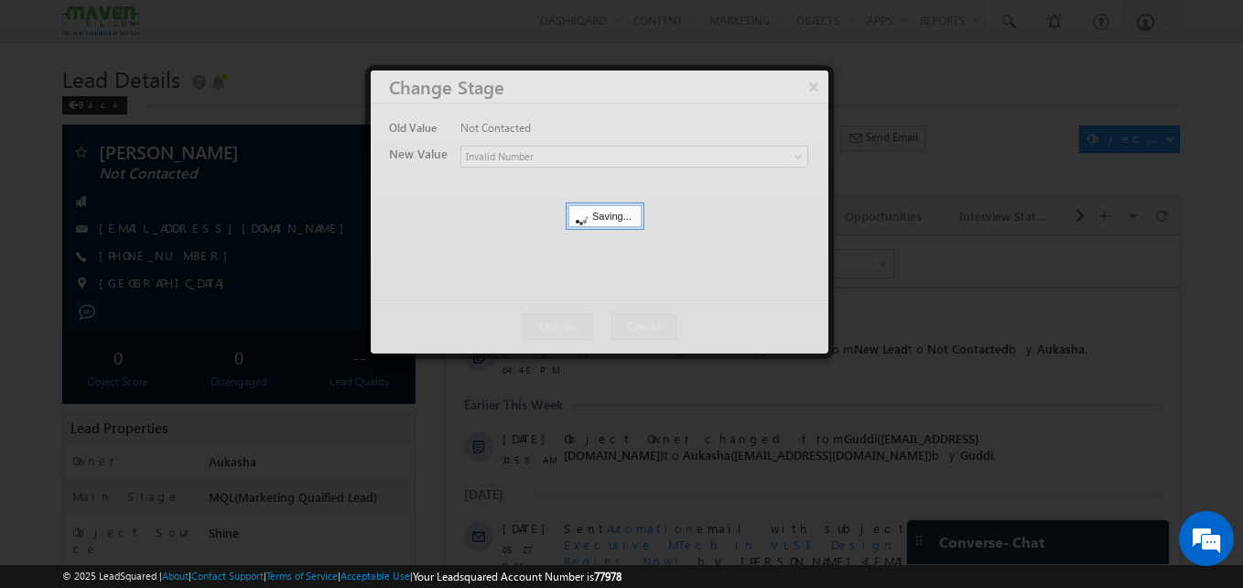
click at [2, 317] on div at bounding box center [621, 294] width 1243 height 588
